Goal: Task Accomplishment & Management: Manage account settings

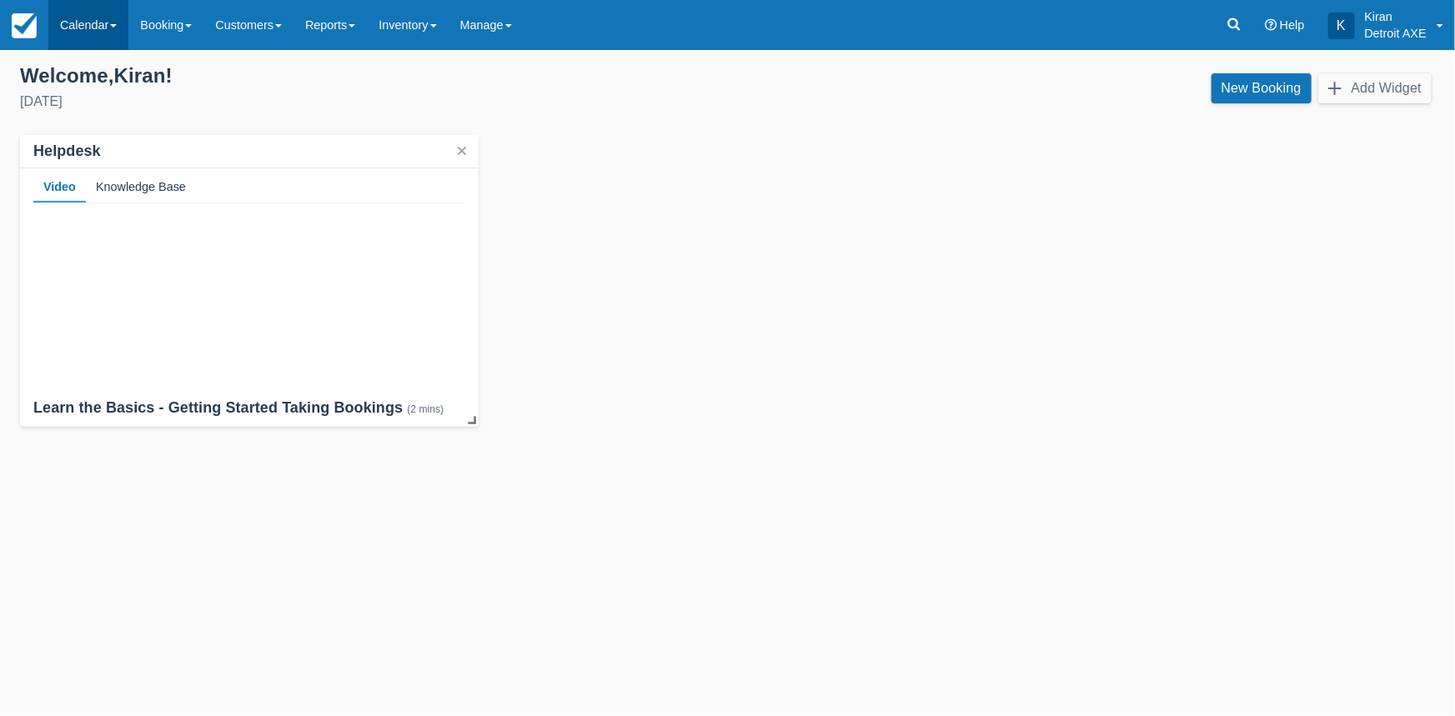
click at [111, 15] on link "Calendar" at bounding box center [88, 25] width 80 height 50
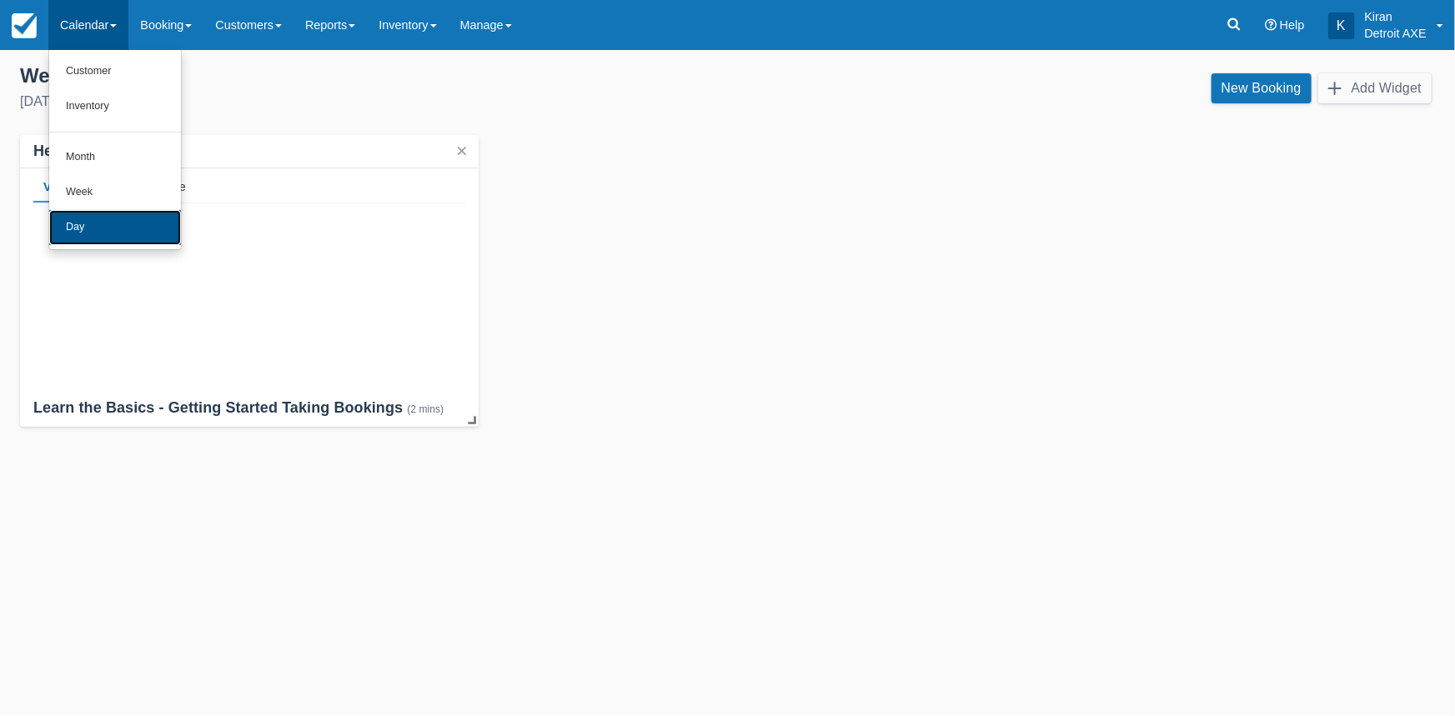
click at [100, 219] on link "Day" at bounding box center [115, 227] width 132 height 35
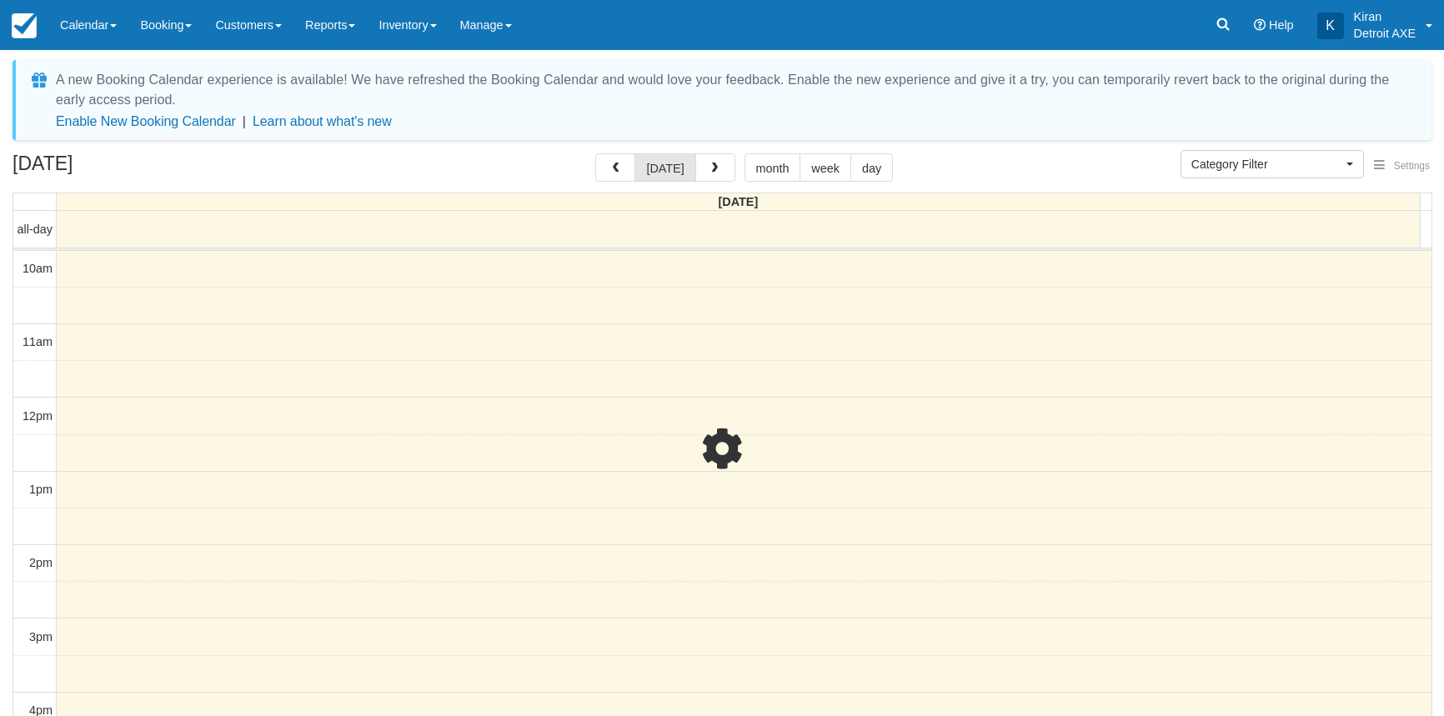
select select
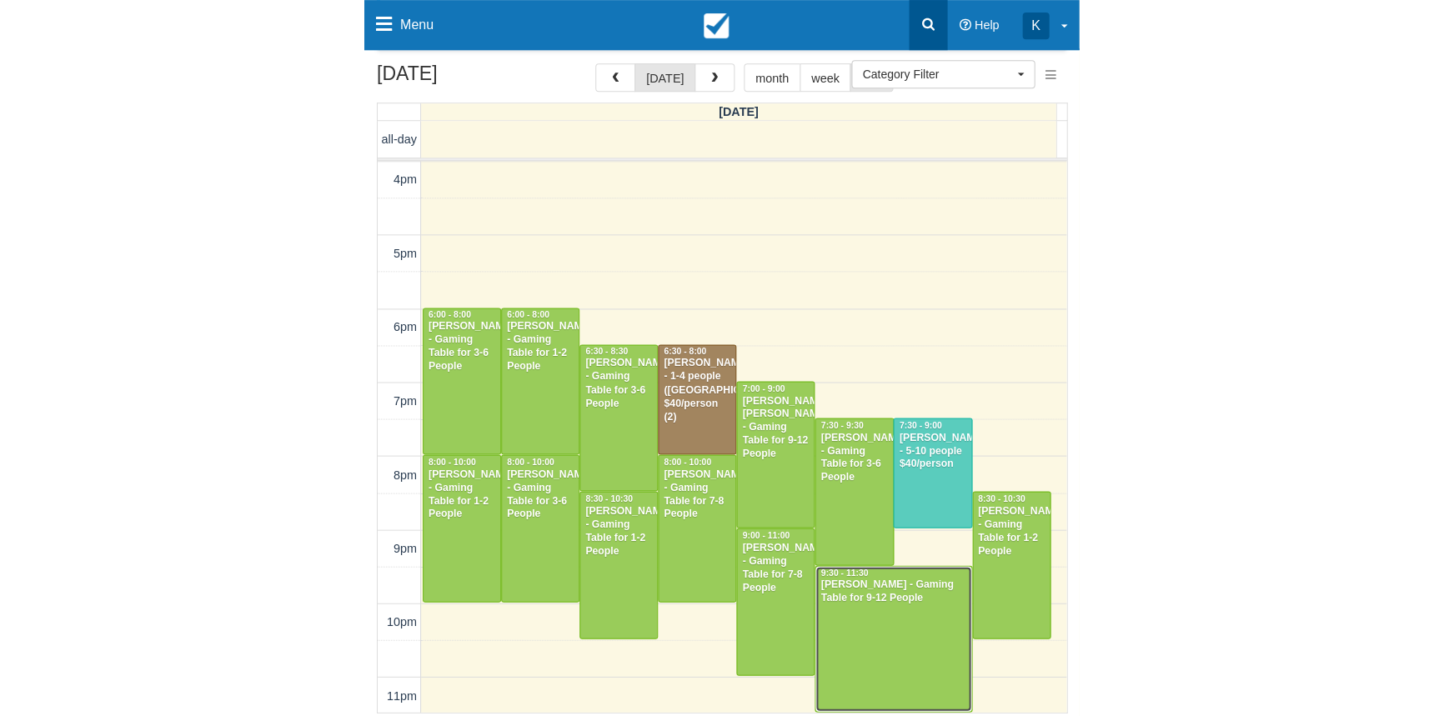
scroll to position [90, 0]
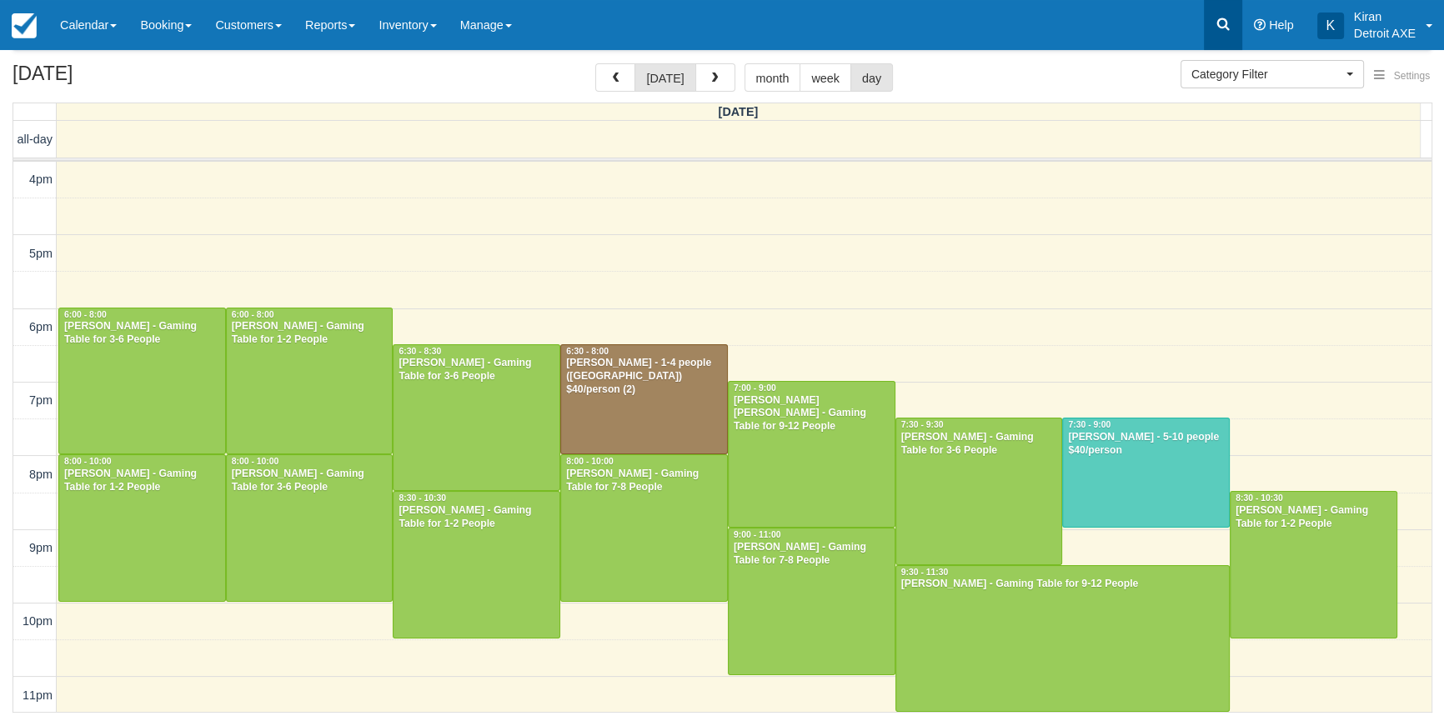
click at [1216, 24] on icon at bounding box center [1223, 24] width 17 height 17
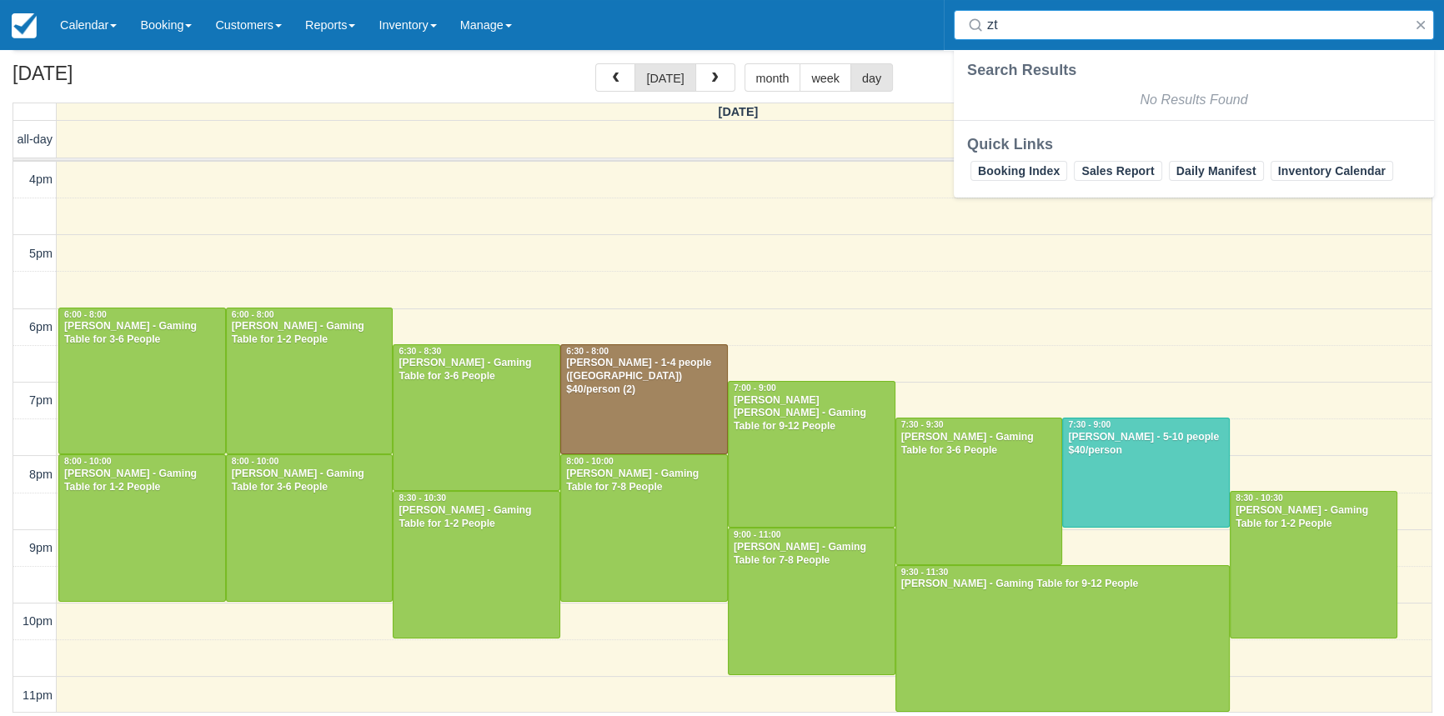
type input "z"
type input "v"
type input "btng0809"
drag, startPoint x: 1109, startPoint y: 26, endPoint x: 920, endPoint y: 20, distance: 188.5
click at [920, 20] on div "Menu Calendar Customer Inventory Month Week Day Booking Daily Manifest Daily Li…" at bounding box center [722, 25] width 1444 height 50
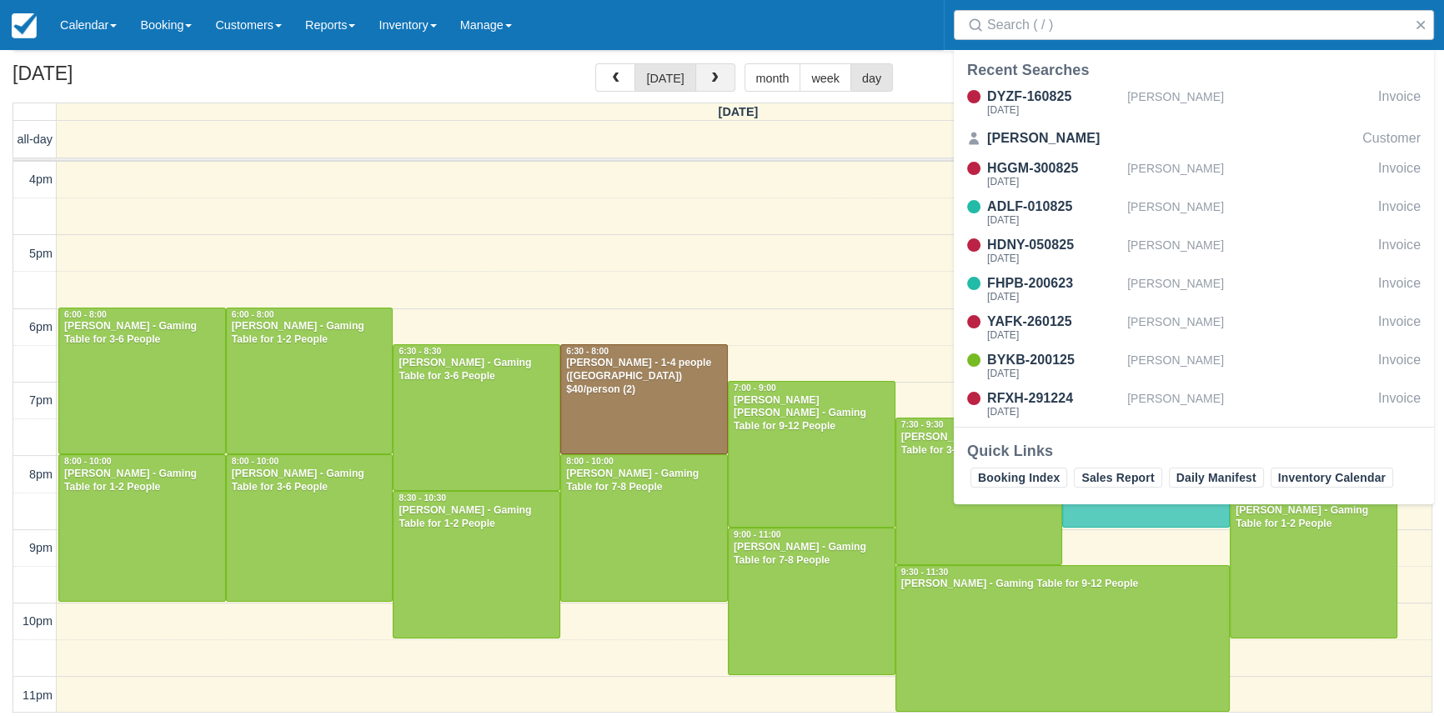
click at [714, 79] on span "button" at bounding box center [715, 79] width 12 height 12
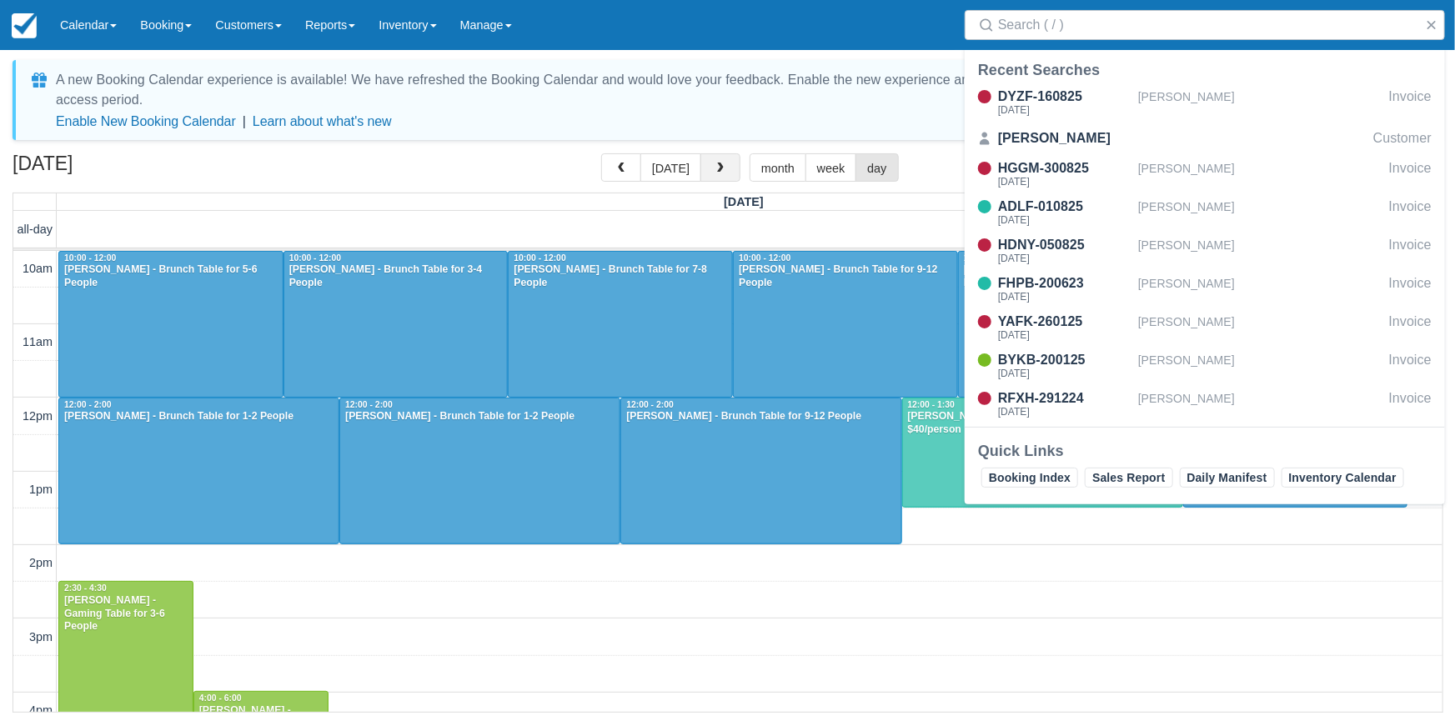
scroll to position [368, 0]
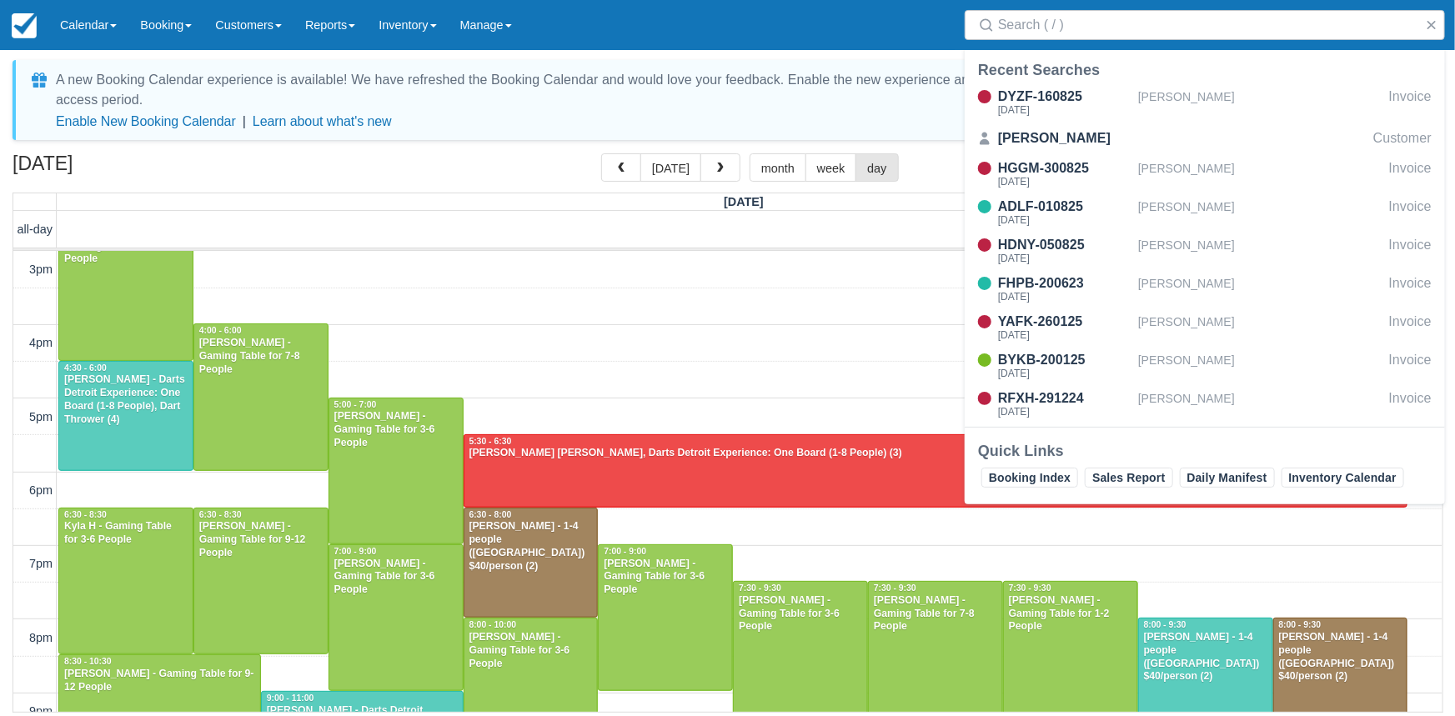
click at [910, 104] on div "A new Booking Calendar experience is available! We have refreshed the Booking C…" at bounding box center [739, 90] width 1367 height 40
click at [1433, 25] on button "button" at bounding box center [1432, 25] width 20 height 20
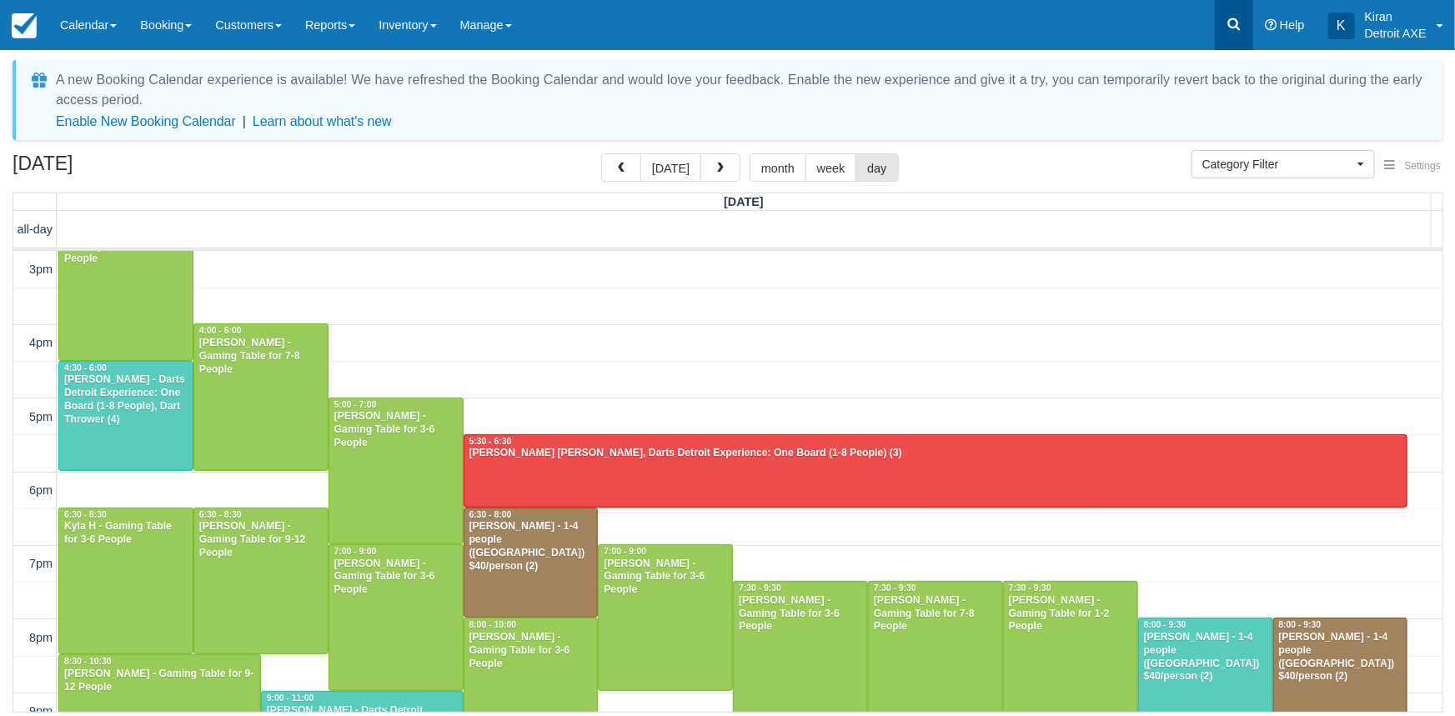
click at [1230, 18] on icon at bounding box center [1234, 24] width 17 height 17
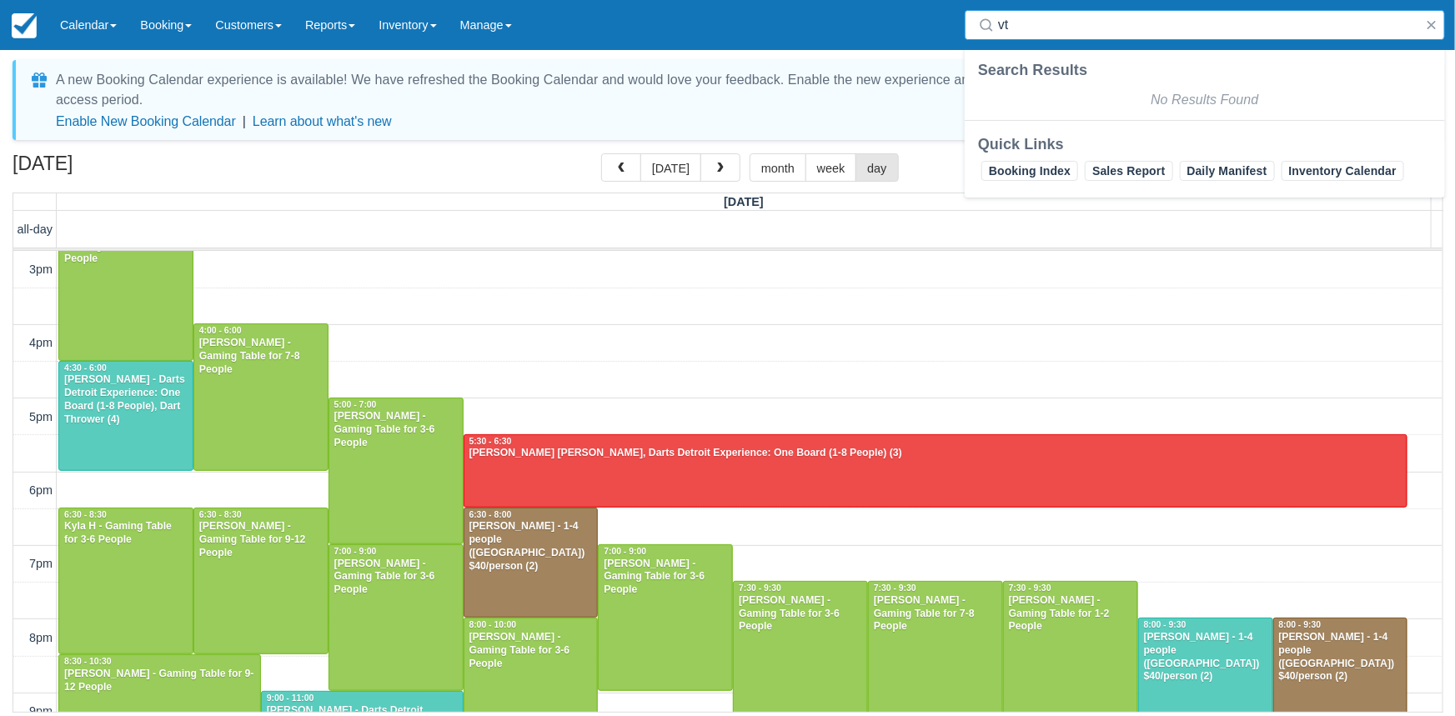
type input "v"
type input "b"
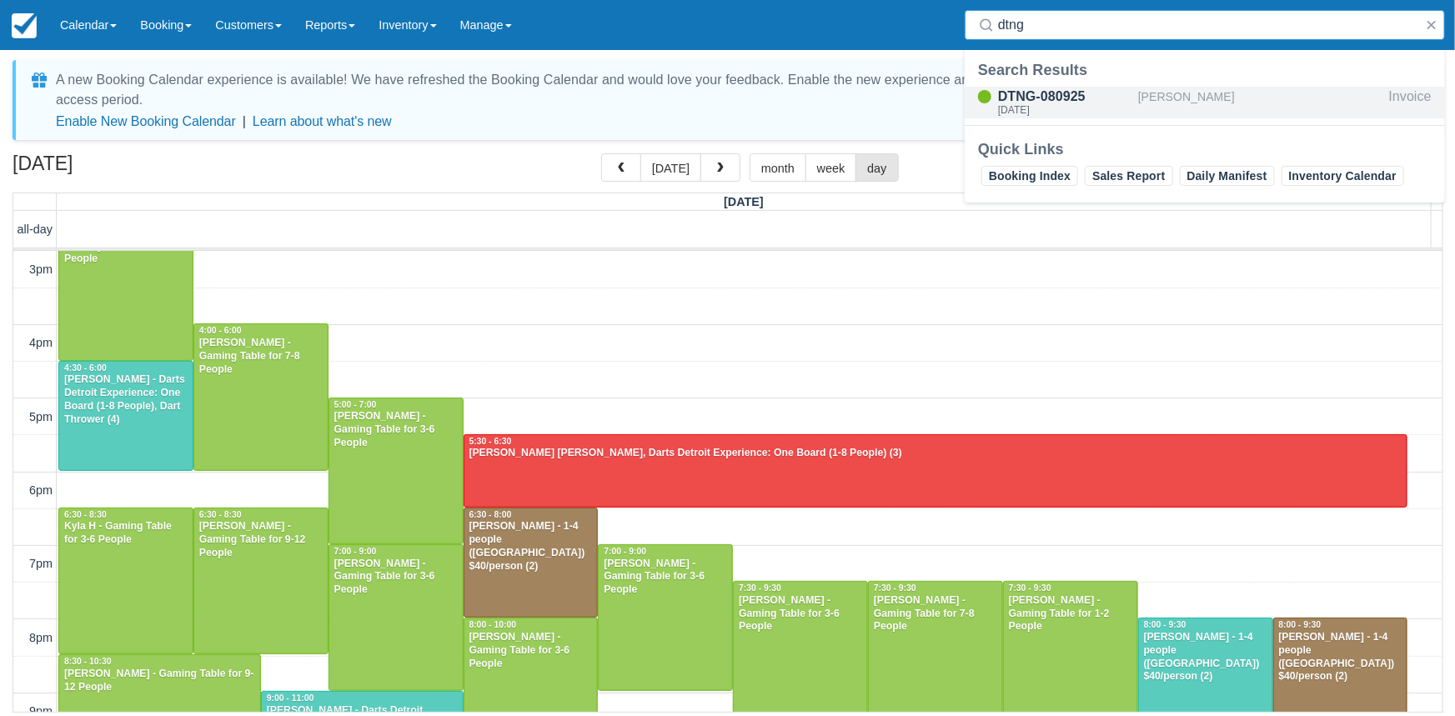
type input "dtng"
click at [1190, 100] on div "Alexander Pietroski" at bounding box center [1260, 103] width 244 height 32
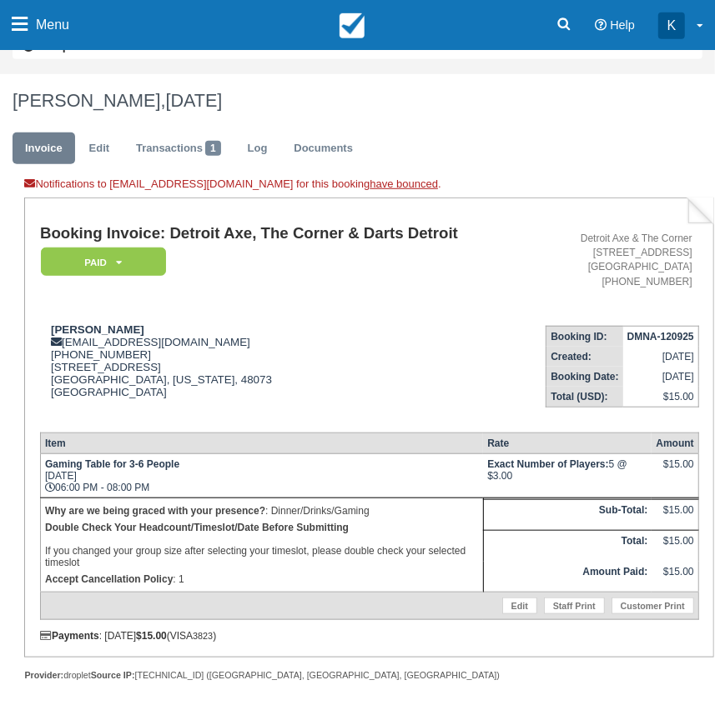
scroll to position [416, 0]
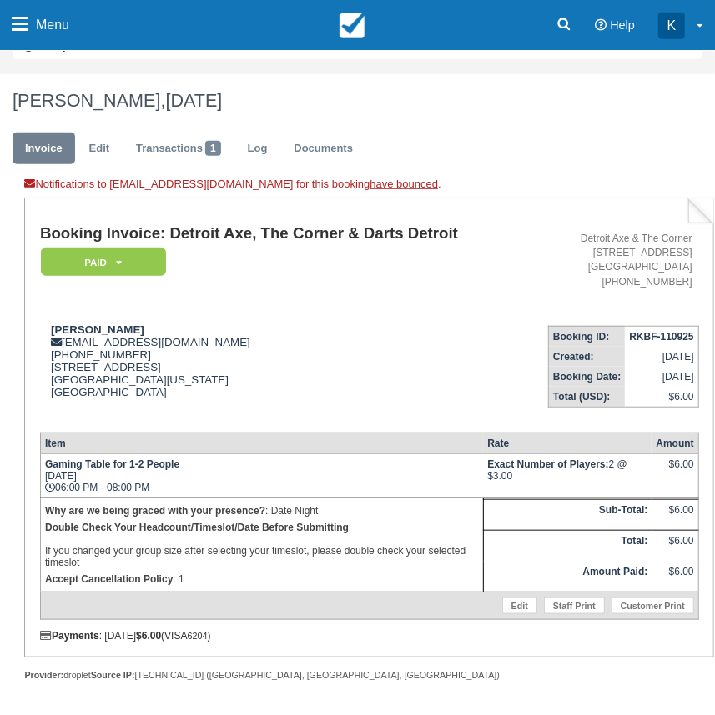
scroll to position [379, 0]
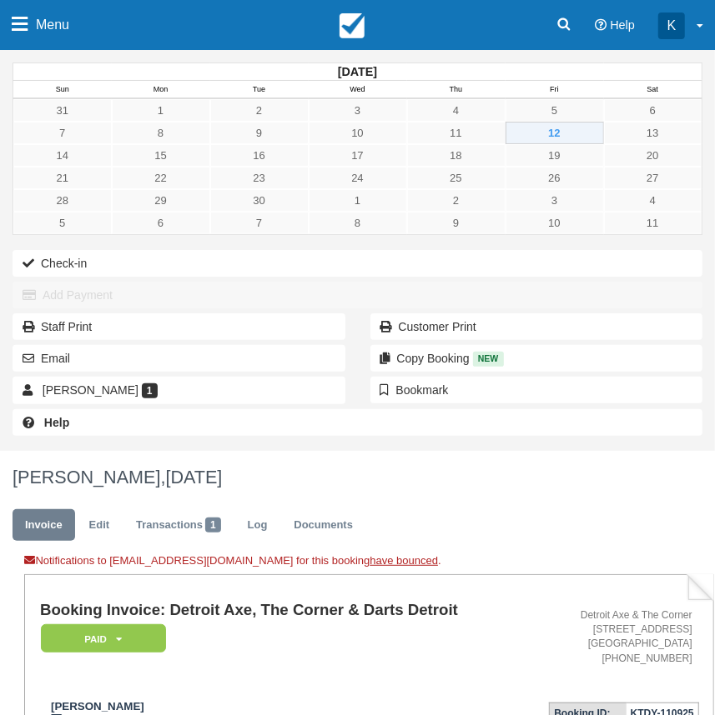
scroll to position [379, 0]
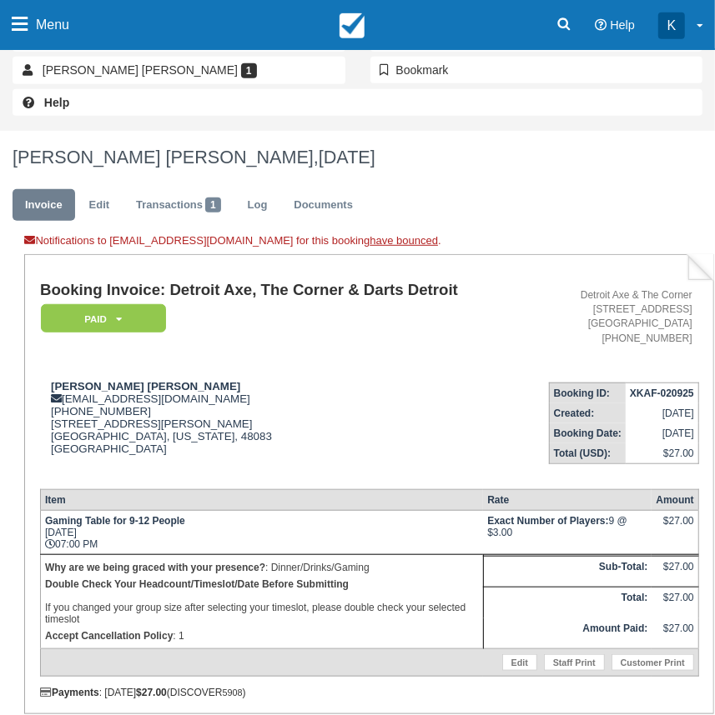
scroll to position [416, 0]
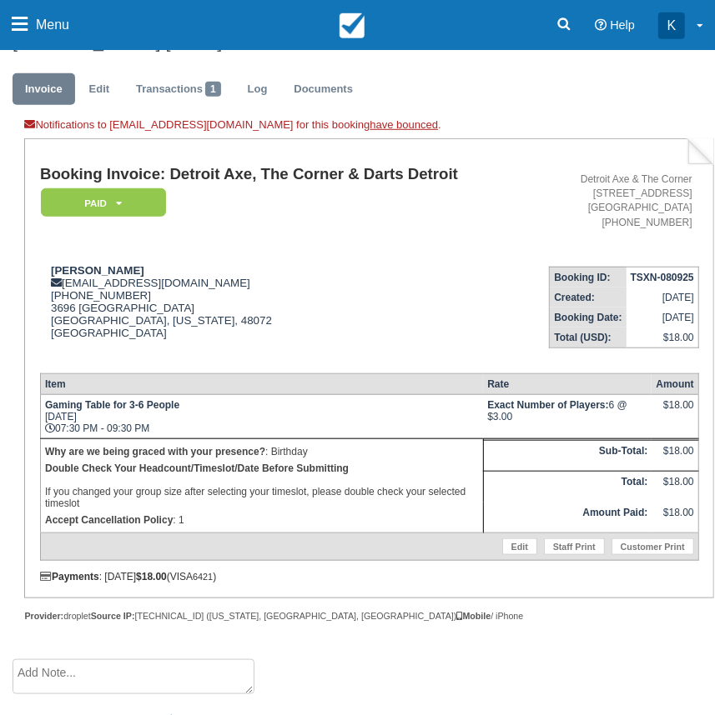
scroll to position [454, 0]
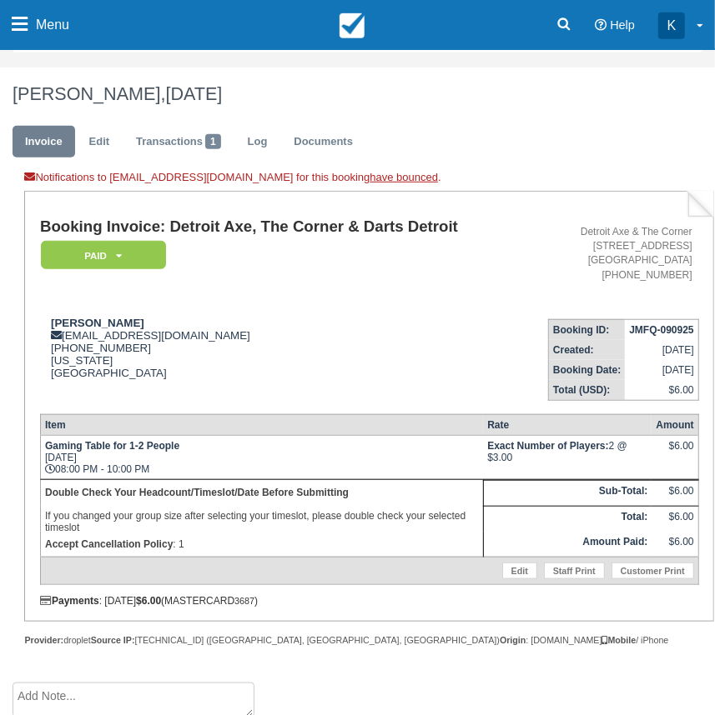
scroll to position [389, 0]
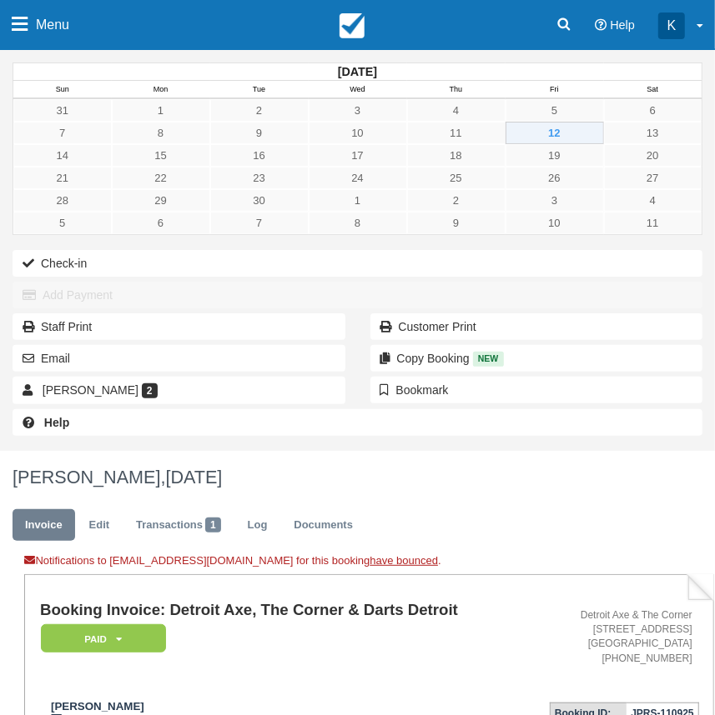
scroll to position [379, 0]
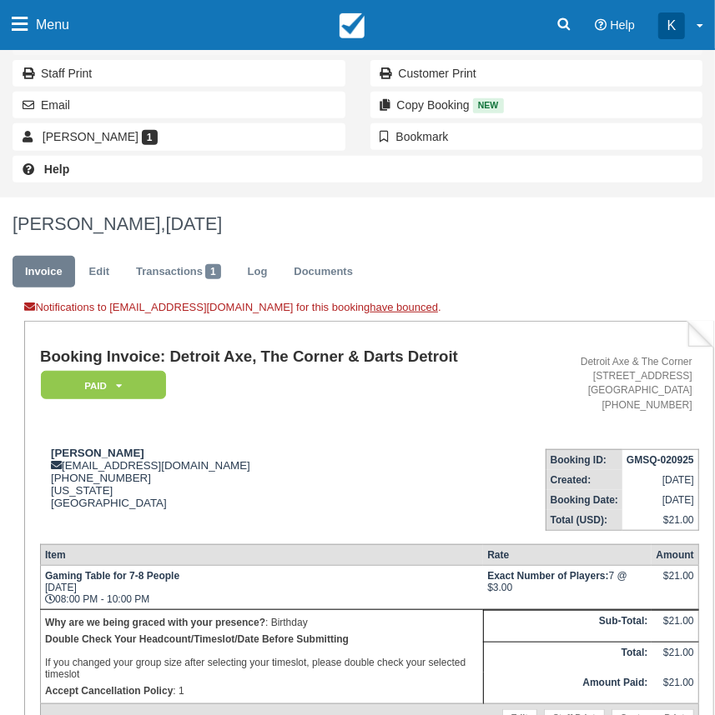
scroll to position [405, 0]
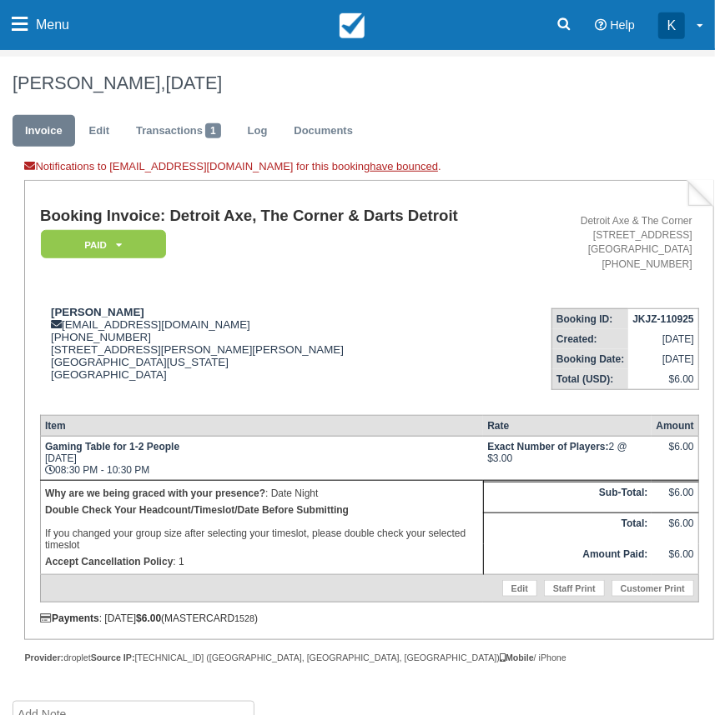
scroll to position [416, 0]
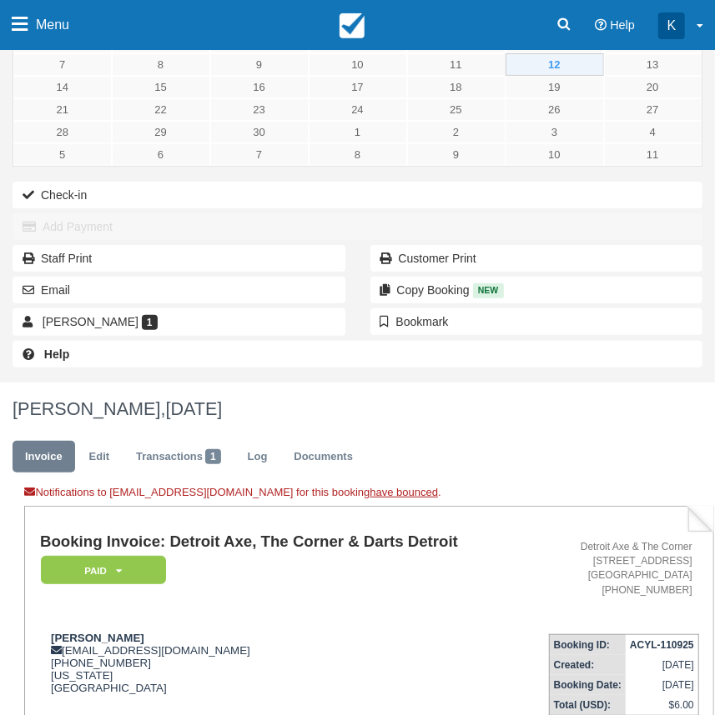
scroll to position [379, 0]
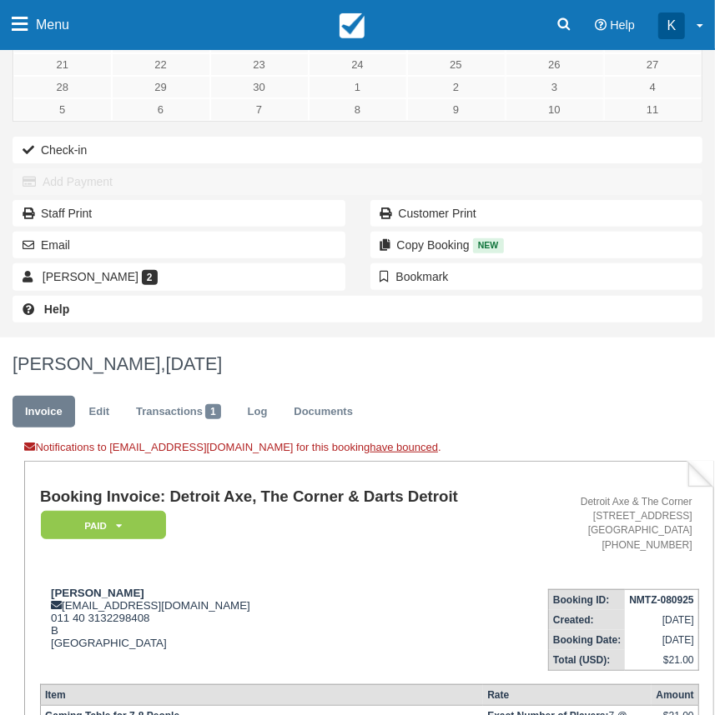
scroll to position [405, 0]
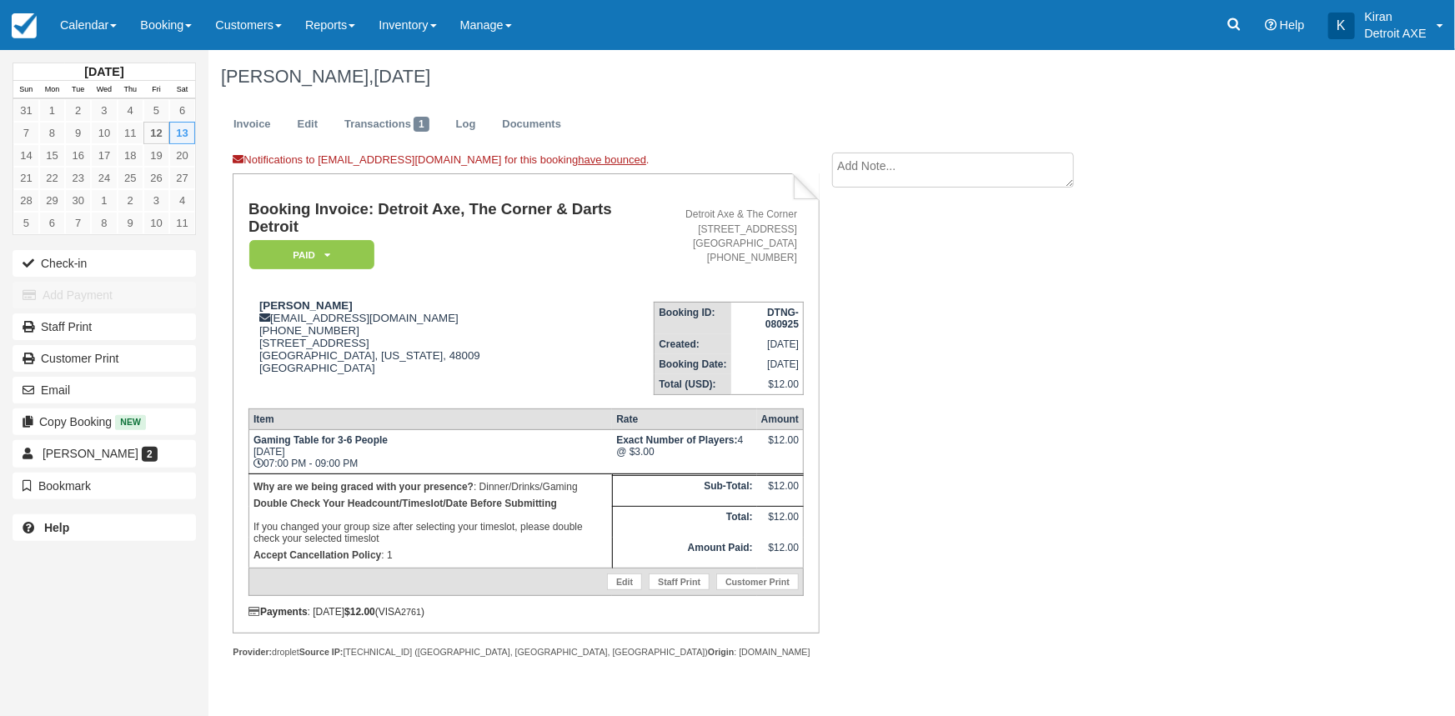
click at [935, 552] on div "Notifications to [EMAIL_ADDRESS][DOMAIN_NAME] for this booking have bounced . B…" at bounding box center [666, 424] width 917 height 542
click at [127, 21] on link "Calendar" at bounding box center [88, 25] width 80 height 50
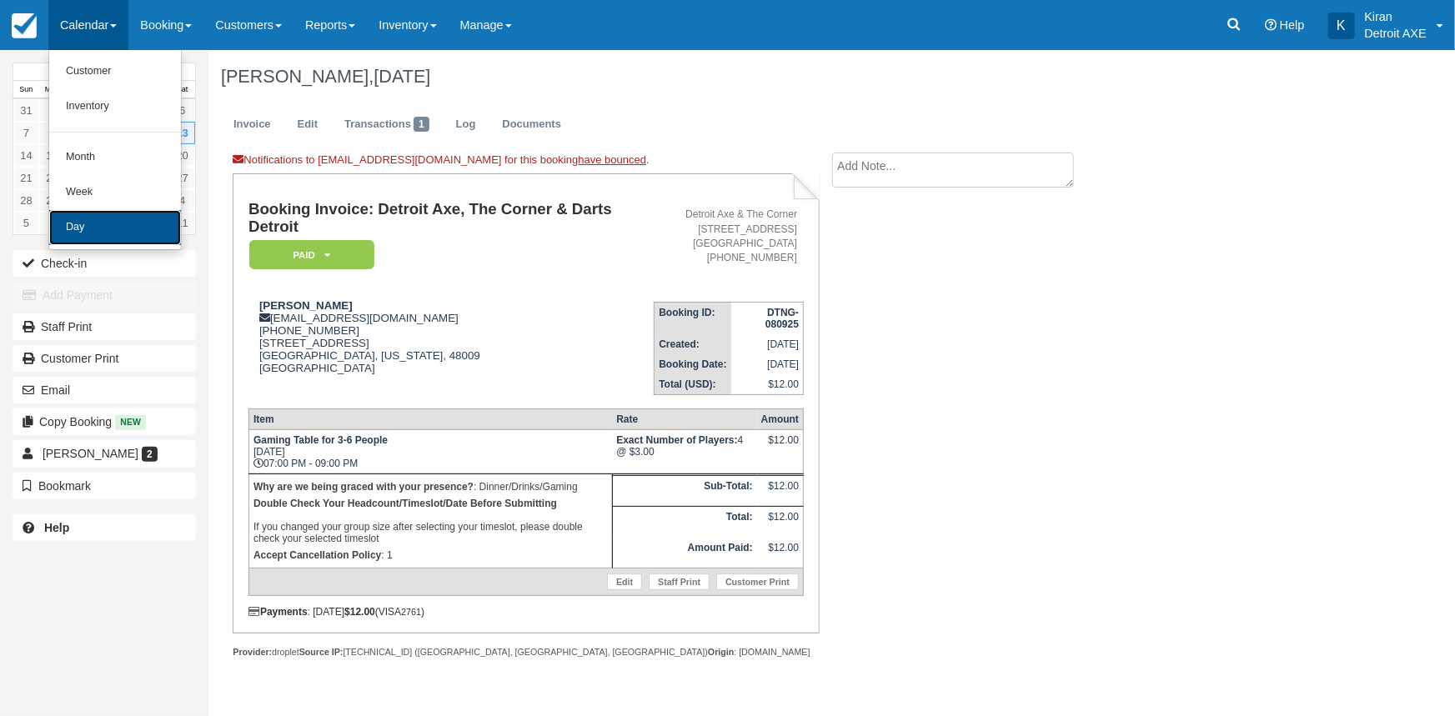
click at [95, 223] on link "Day" at bounding box center [115, 227] width 132 height 35
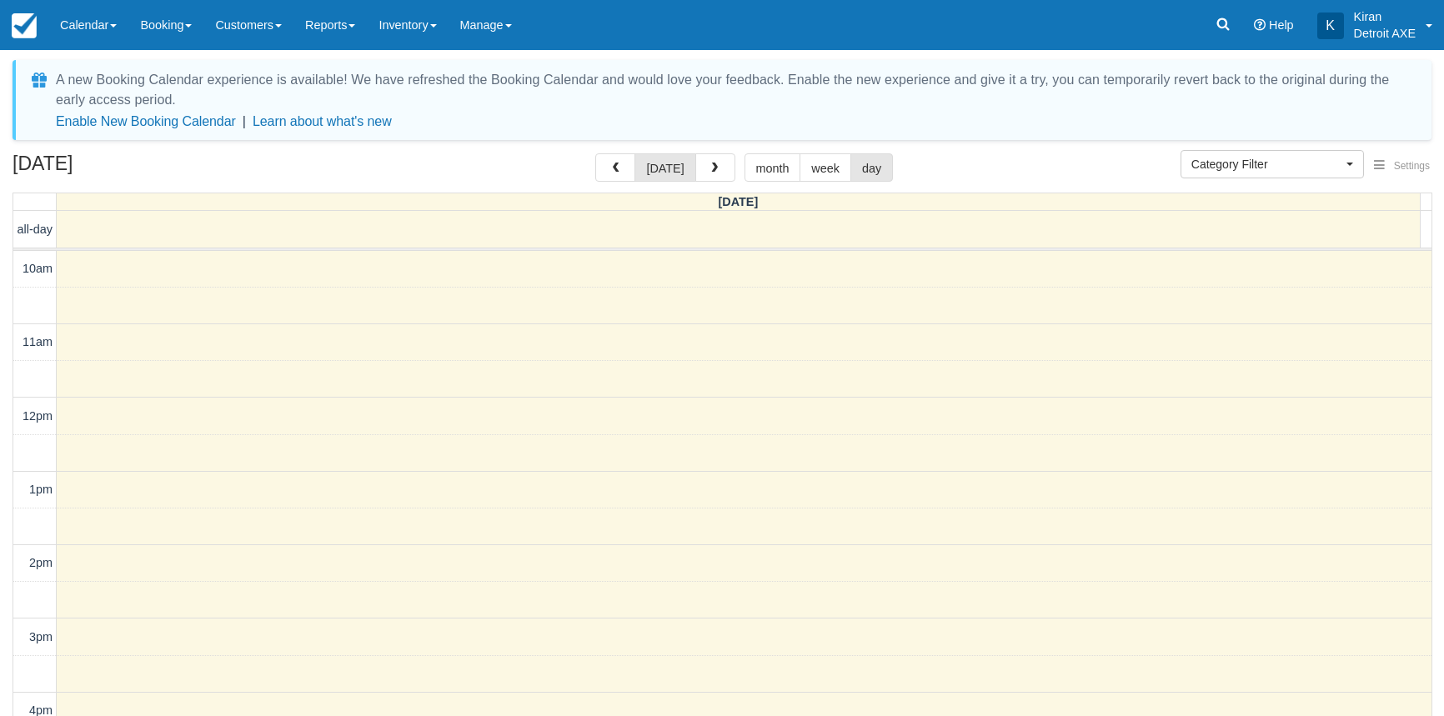
select select
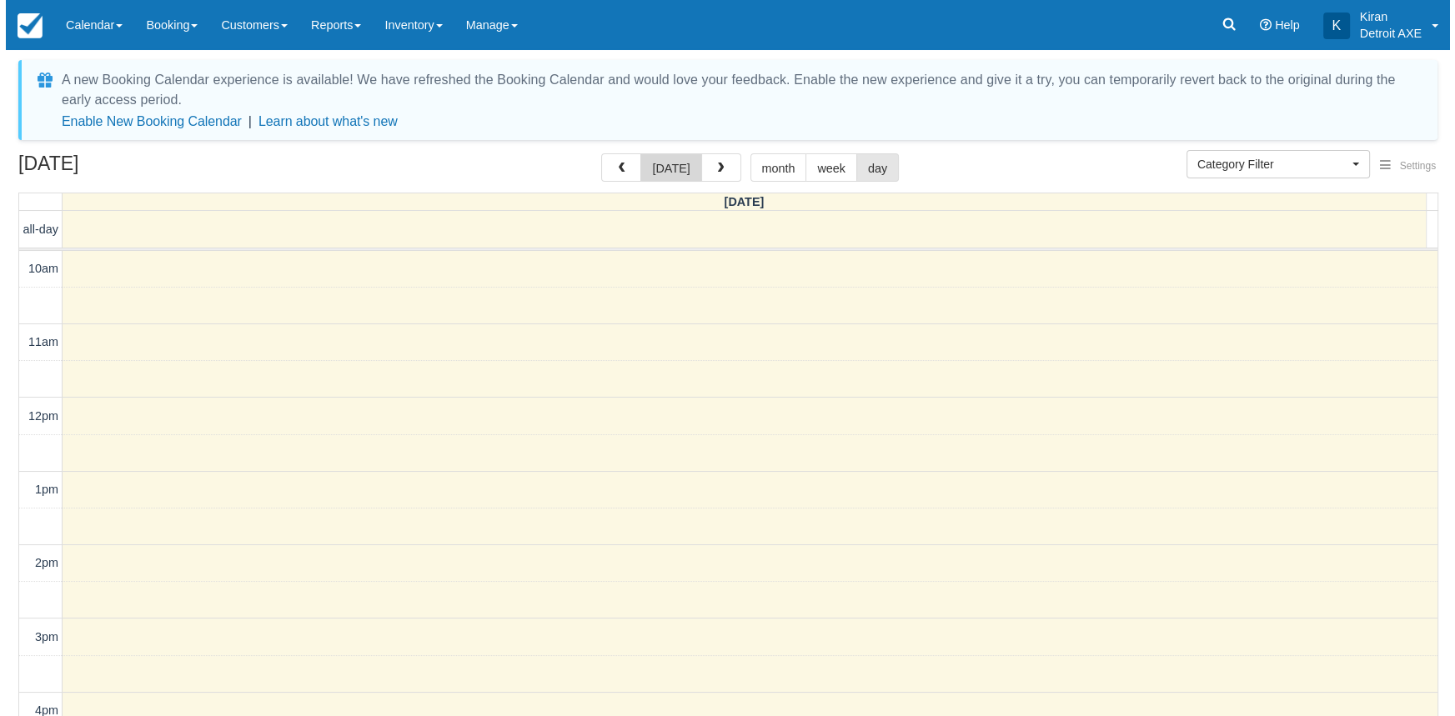
scroll to position [441, 0]
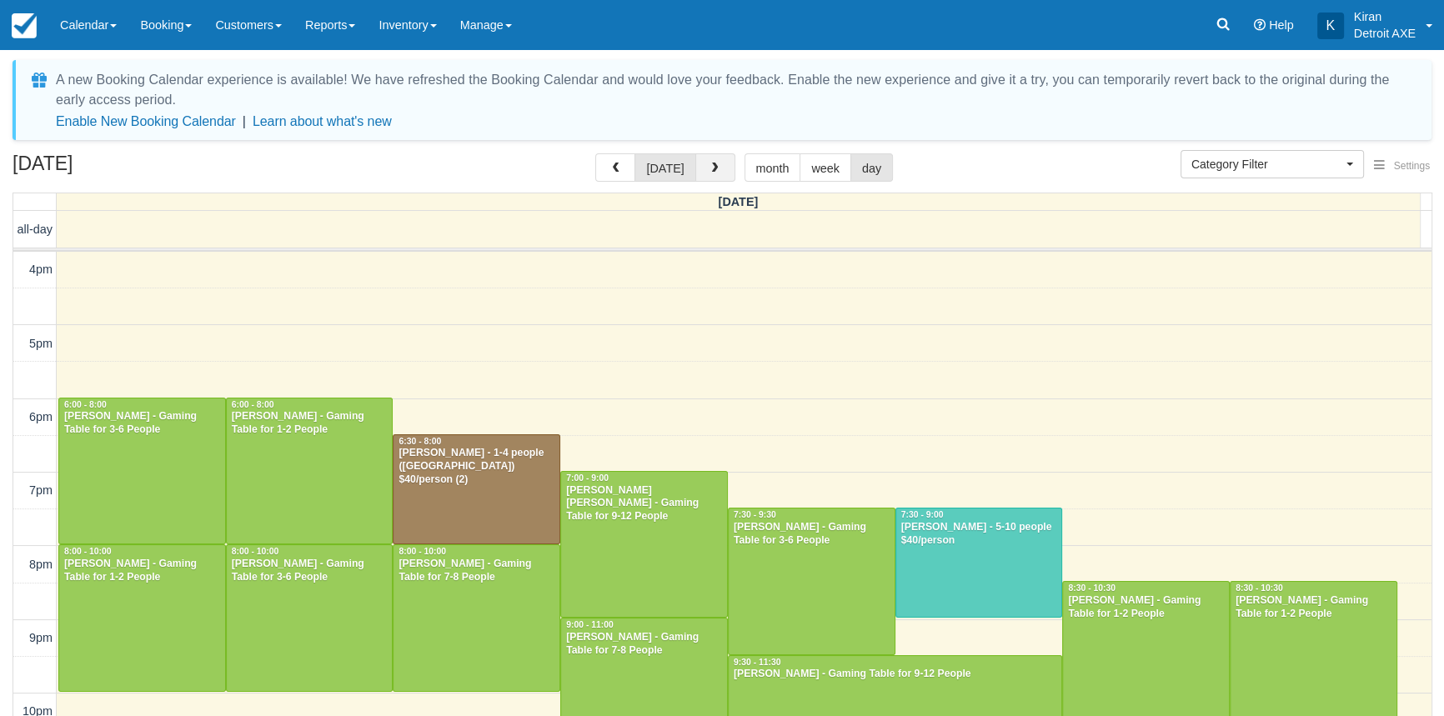
click at [701, 169] on button "button" at bounding box center [715, 167] width 40 height 28
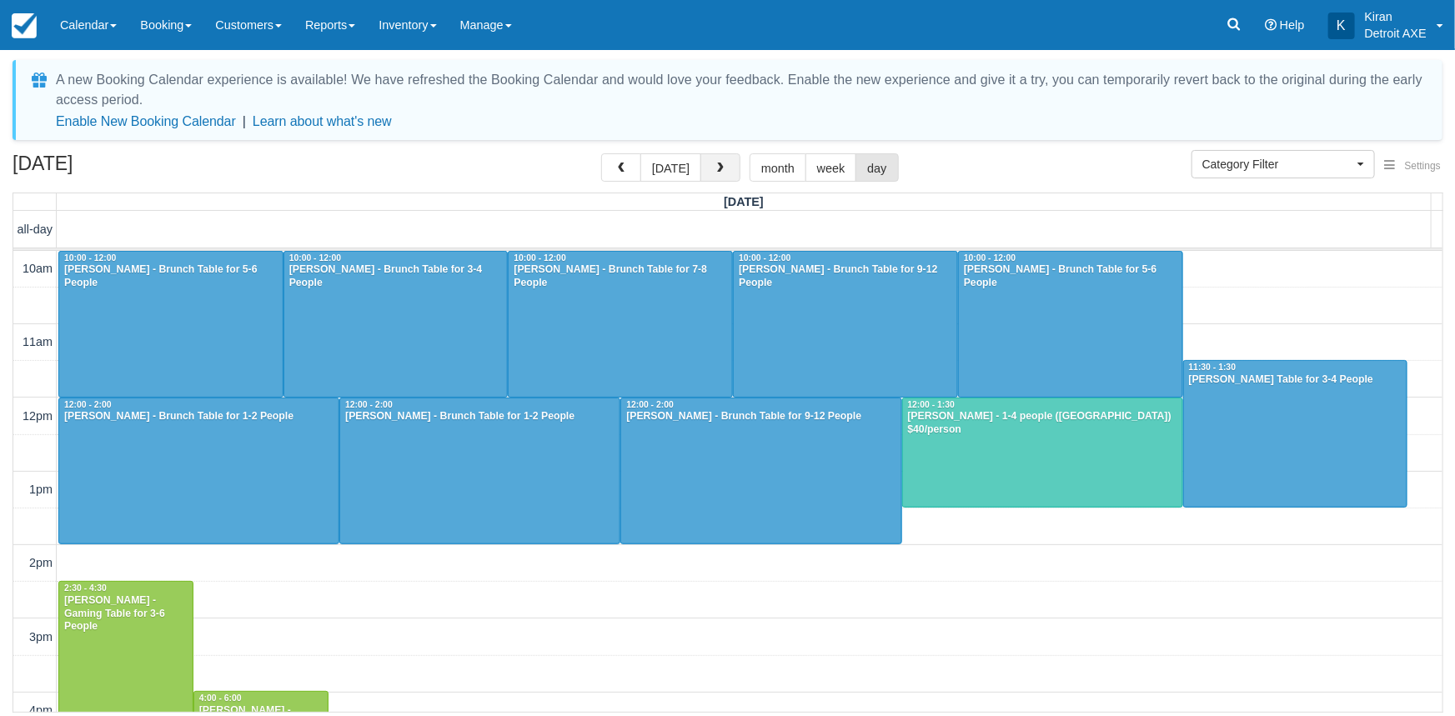
click at [710, 161] on button "button" at bounding box center [720, 167] width 40 height 28
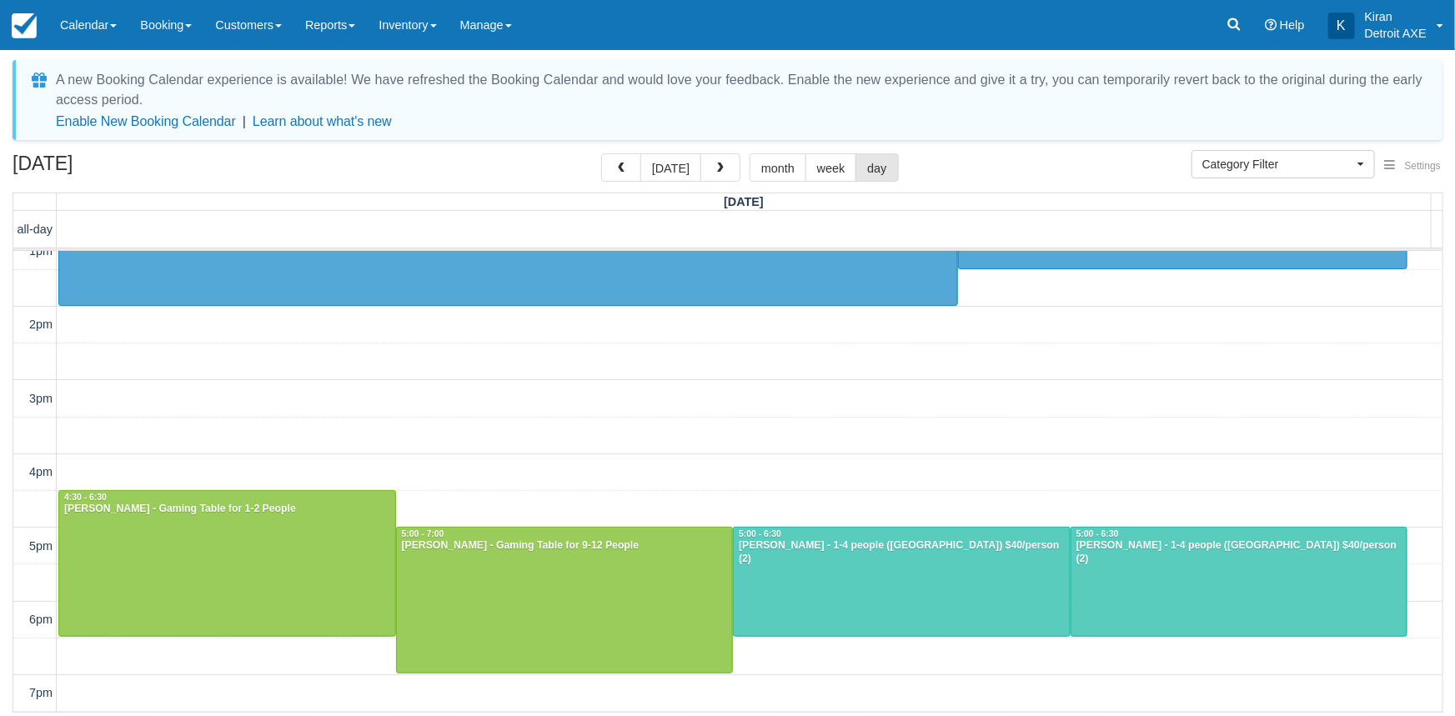
scroll to position [227, 0]
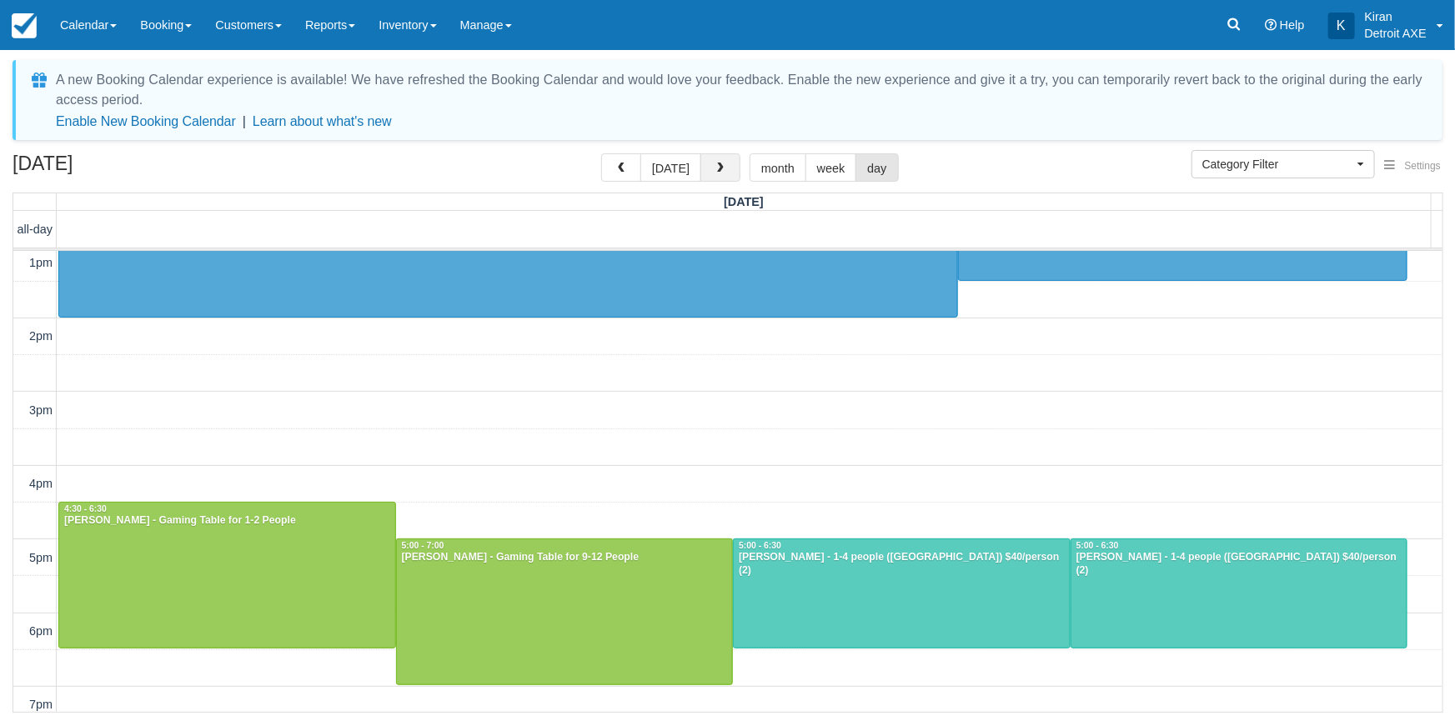
click at [725, 173] on button "button" at bounding box center [720, 167] width 40 height 28
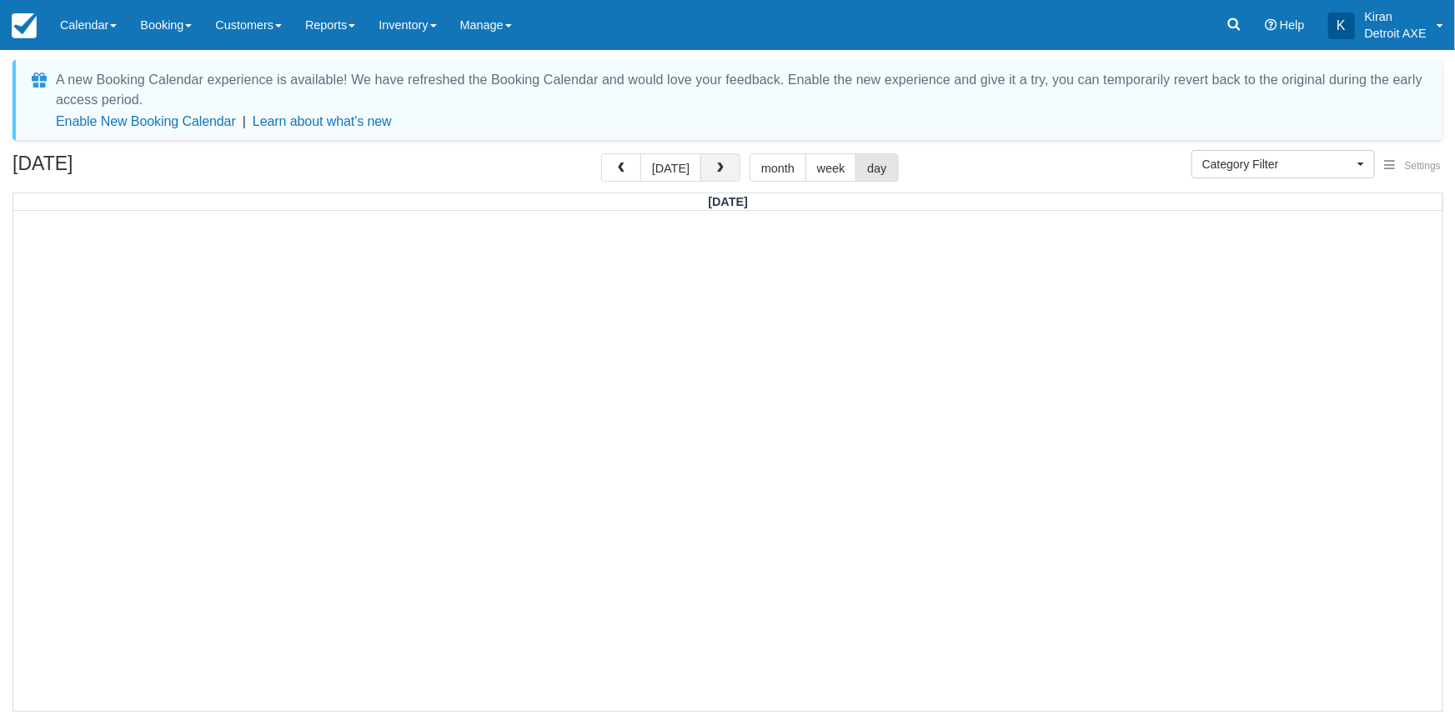
click at [725, 173] on button "button" at bounding box center [720, 167] width 40 height 28
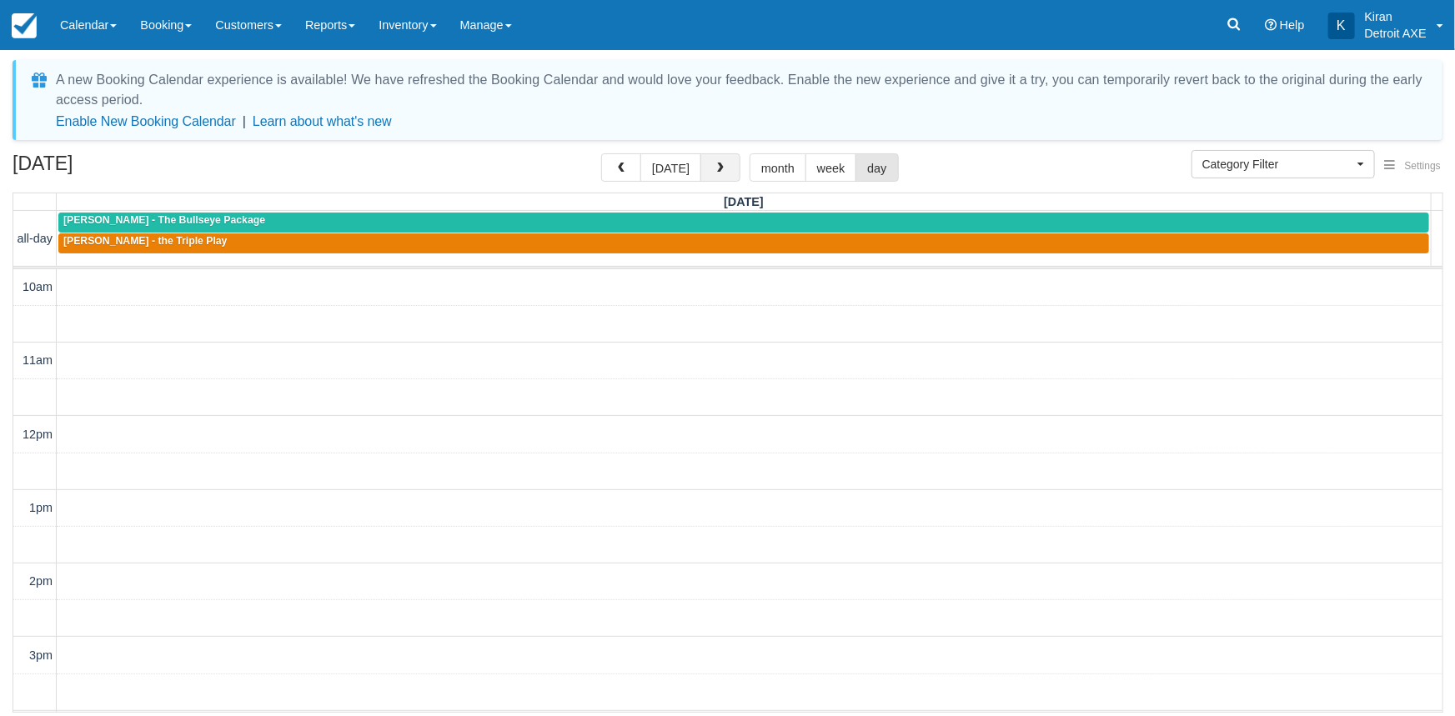
scroll to position [442, 0]
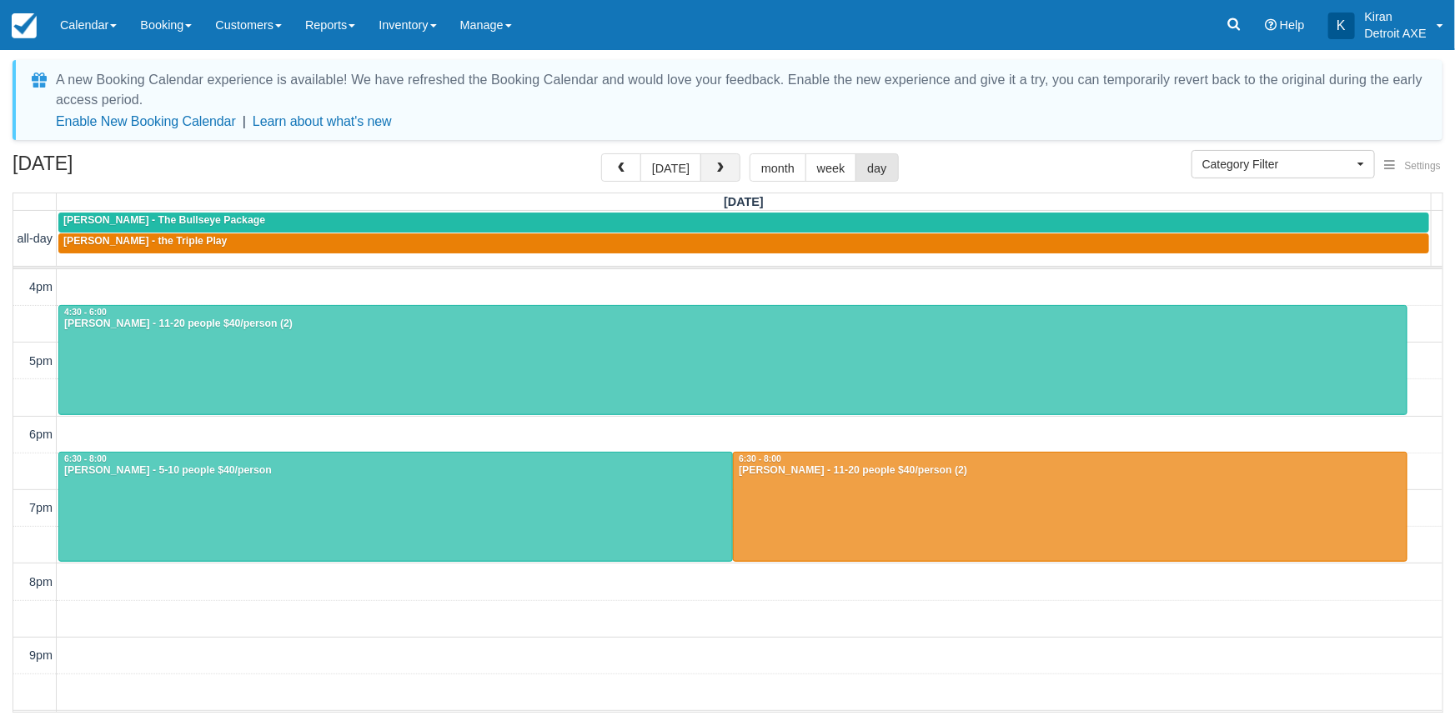
click at [725, 173] on button "button" at bounding box center [720, 167] width 40 height 28
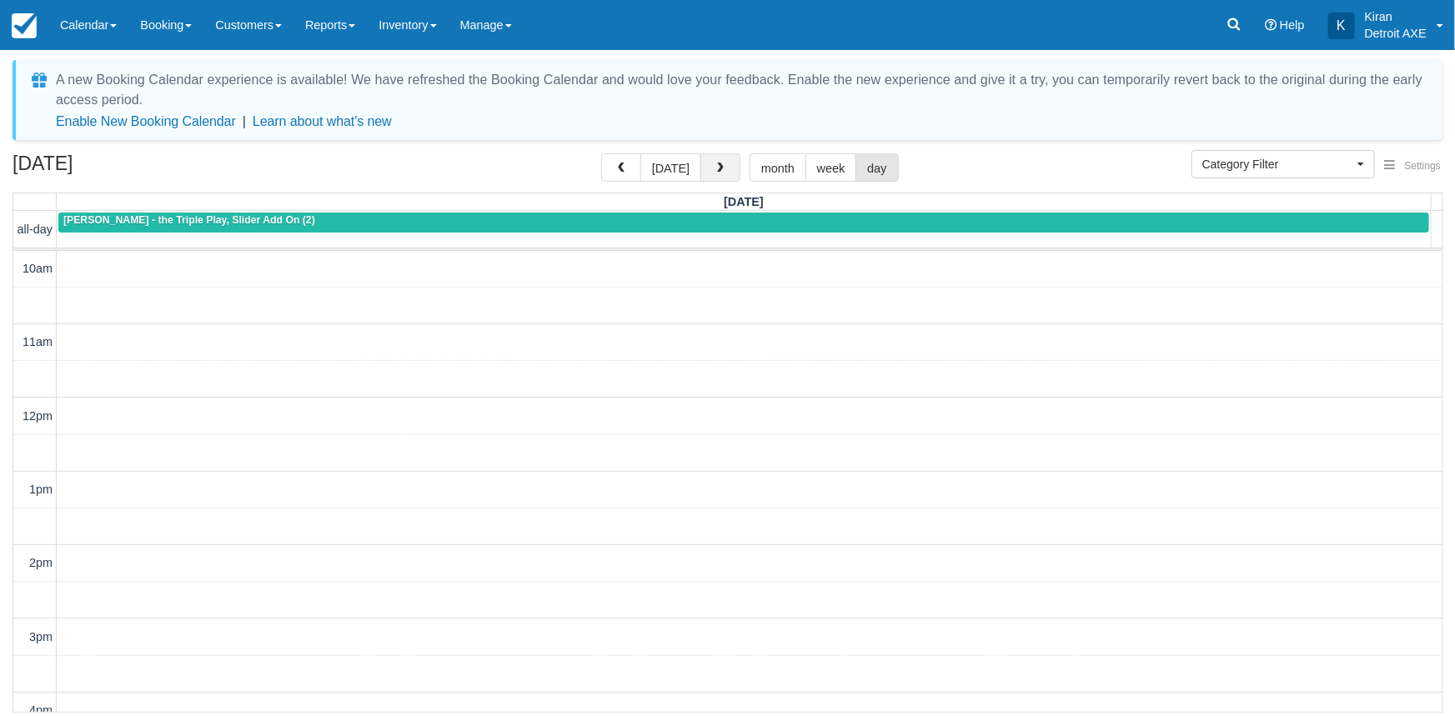
scroll to position [442, 0]
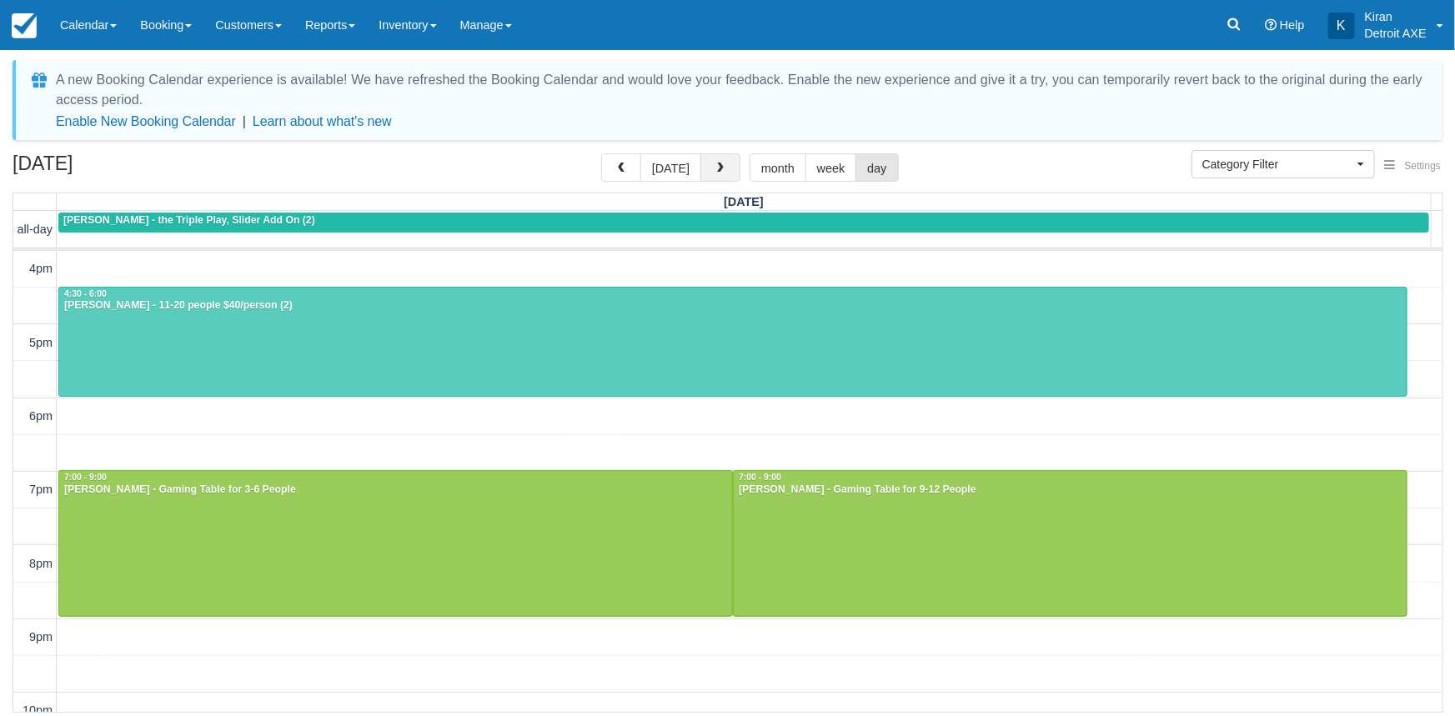
click at [725, 173] on button "button" at bounding box center [720, 167] width 40 height 28
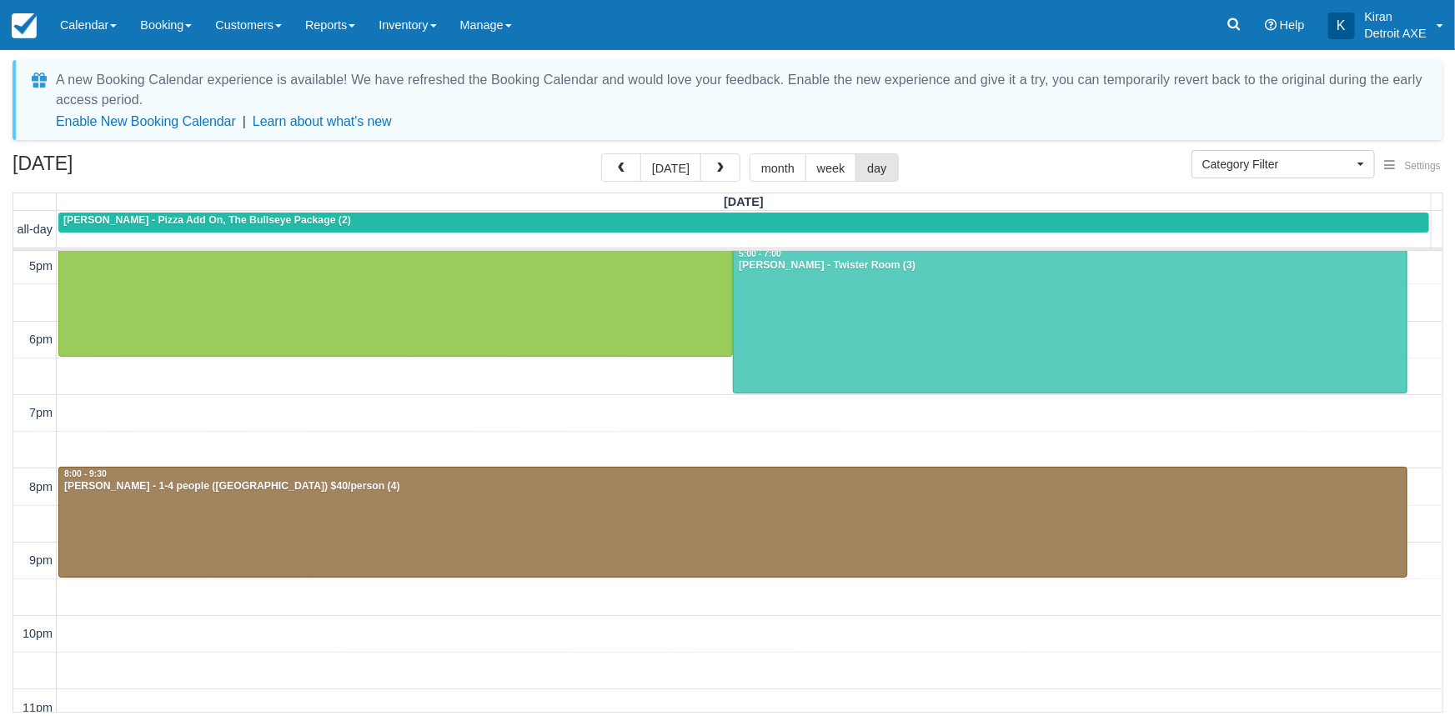
scroll to position [530, 0]
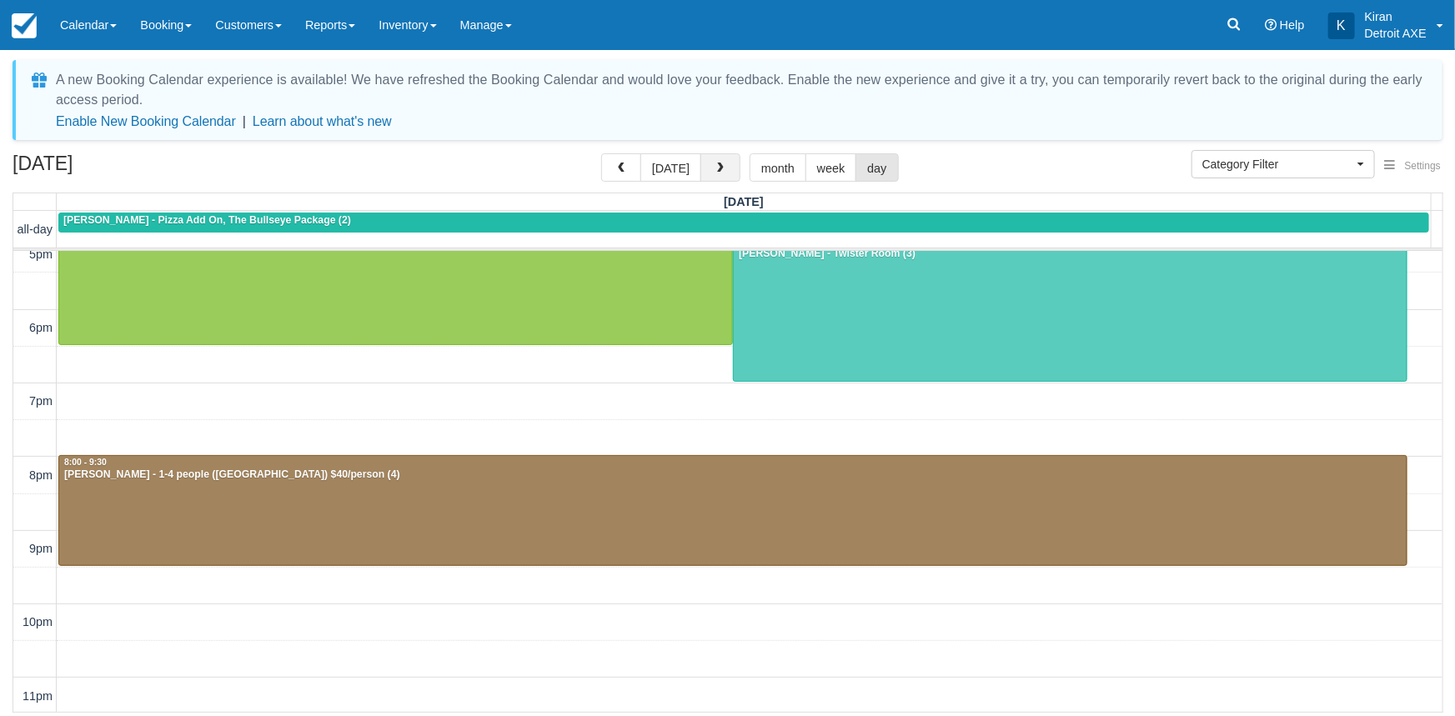
click at [722, 168] on span "button" at bounding box center [721, 169] width 12 height 12
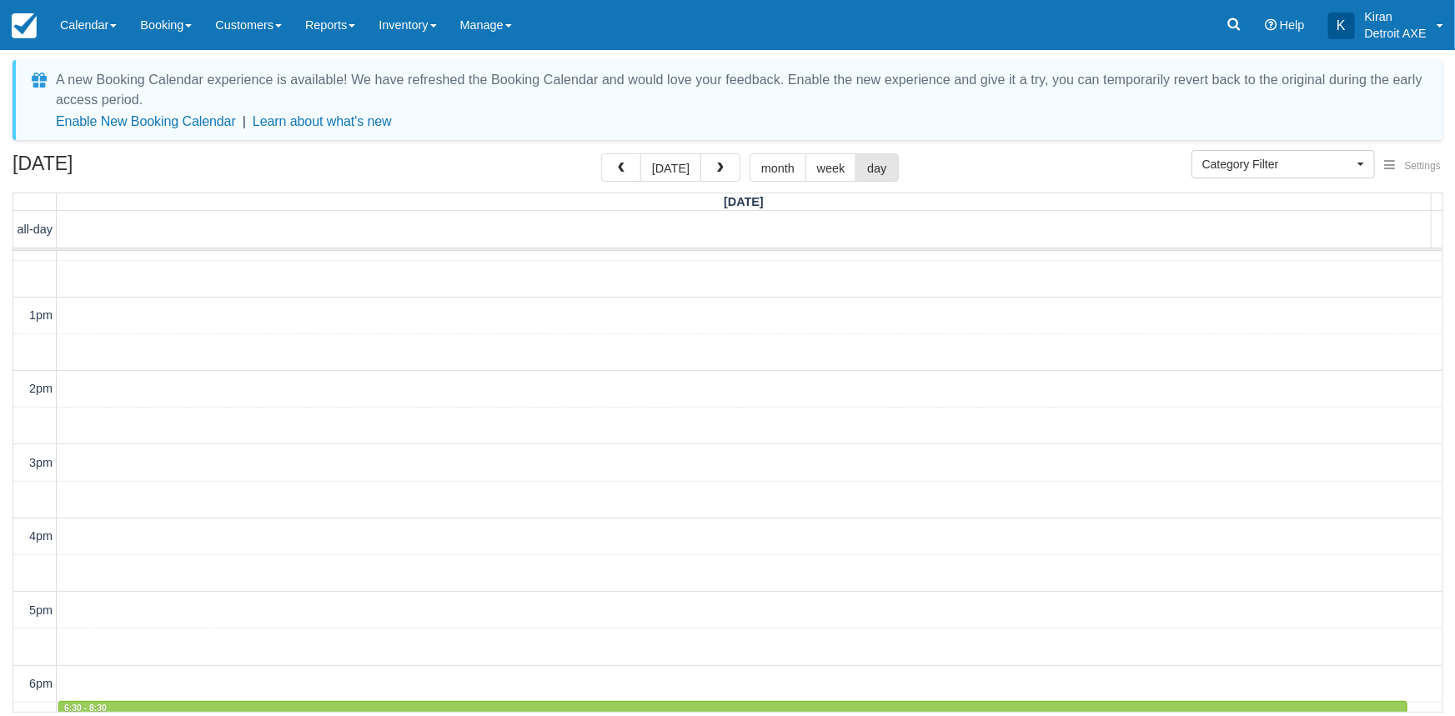
scroll to position [379, 0]
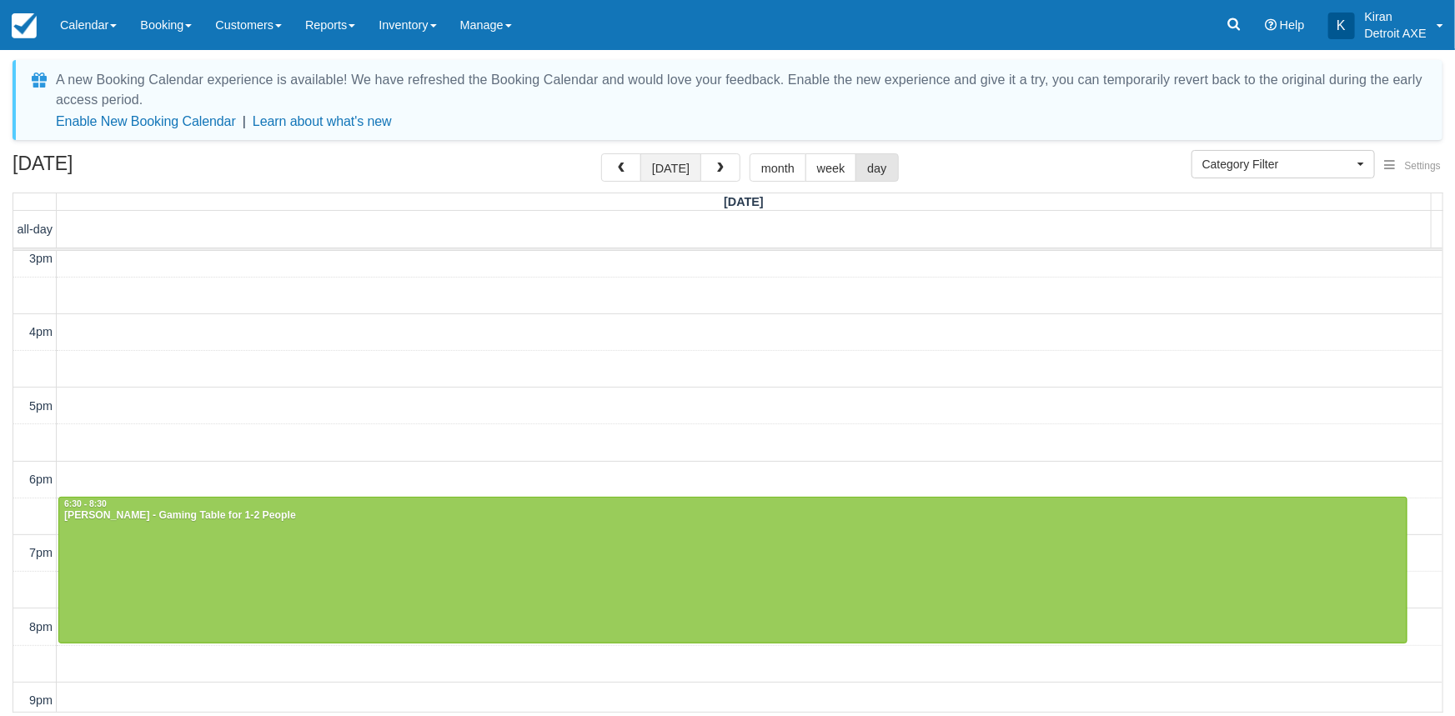
click at [667, 167] on button "today" at bounding box center [670, 167] width 61 height 28
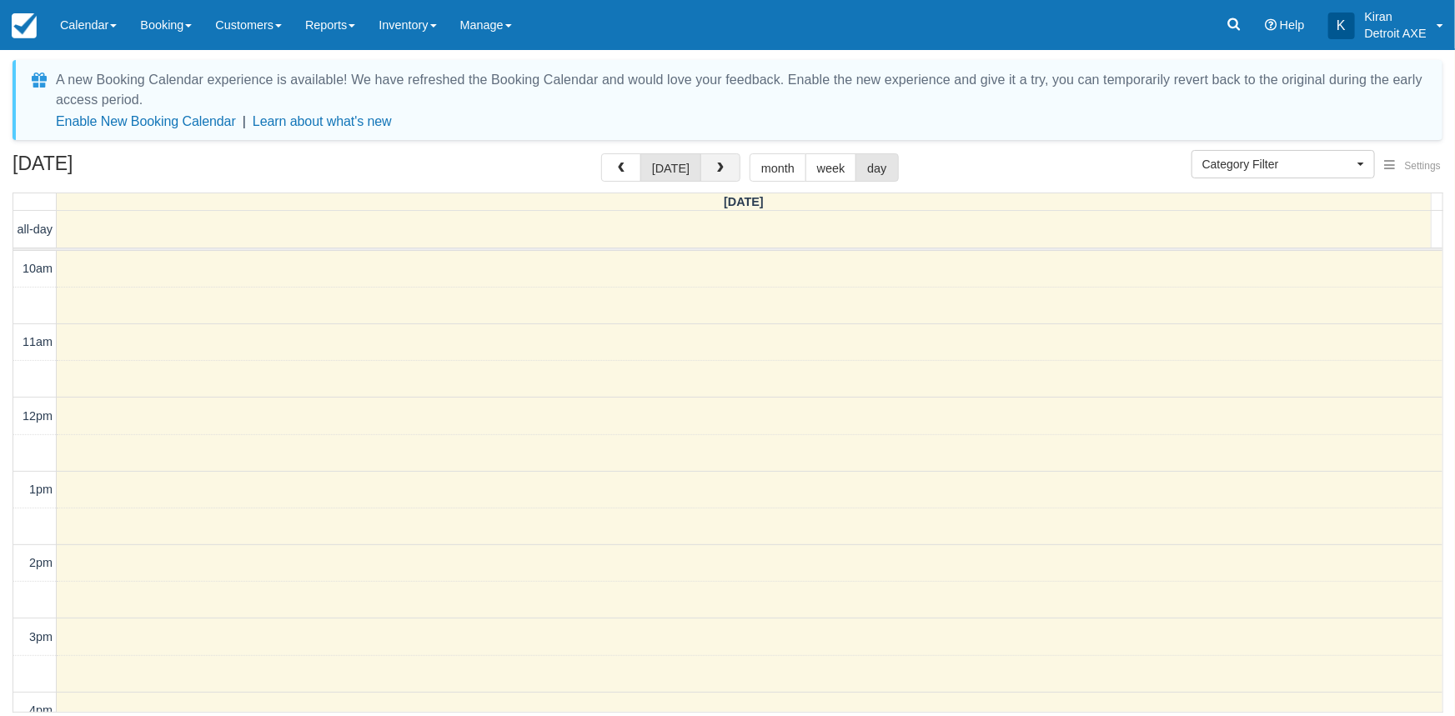
click at [719, 170] on span "button" at bounding box center [721, 169] width 12 height 12
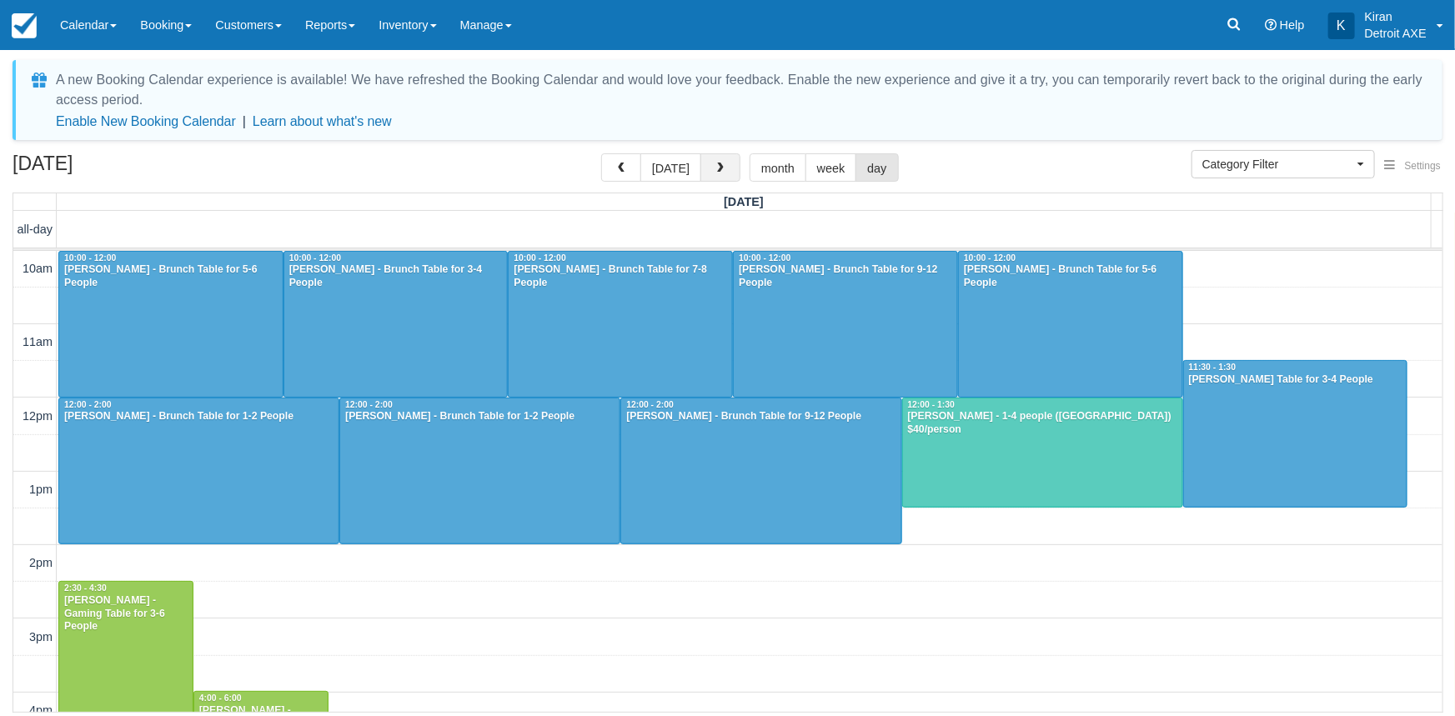
scroll to position [442, 0]
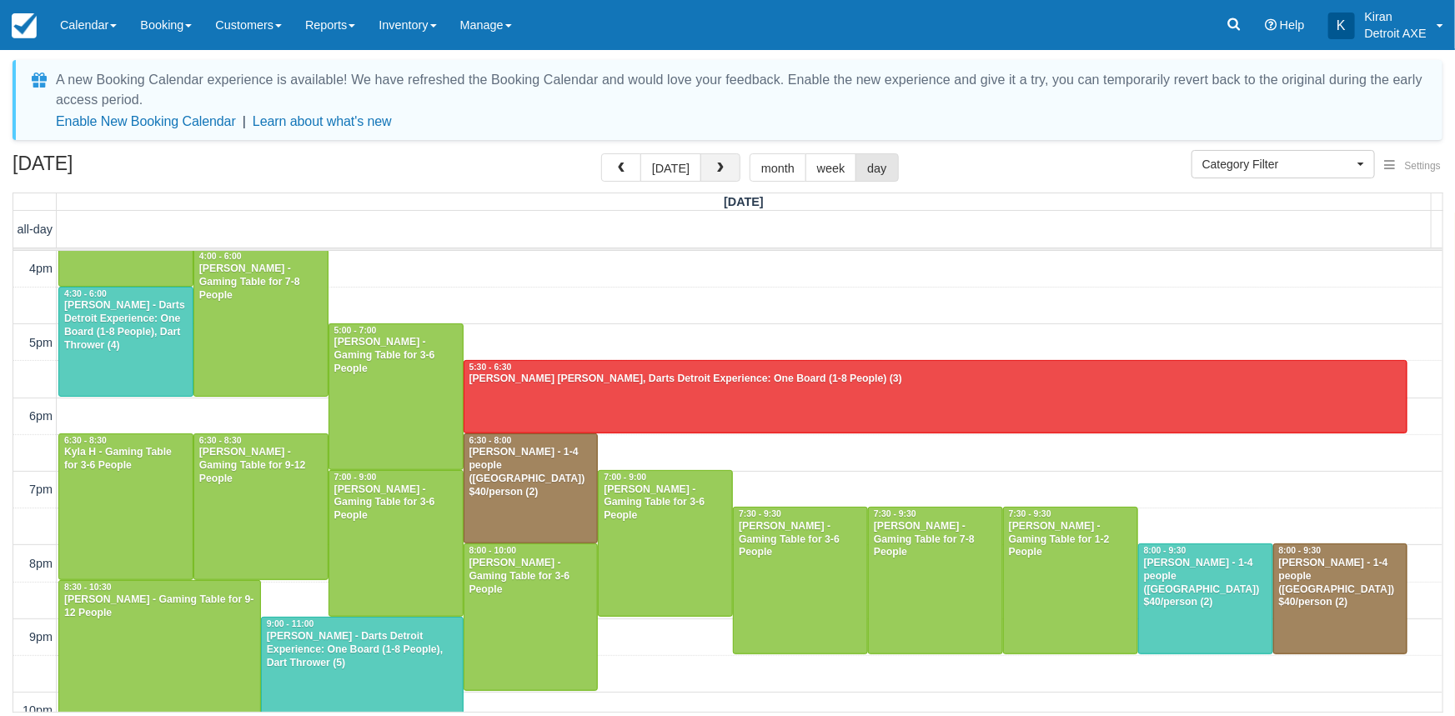
click at [719, 170] on span "button" at bounding box center [721, 169] width 12 height 12
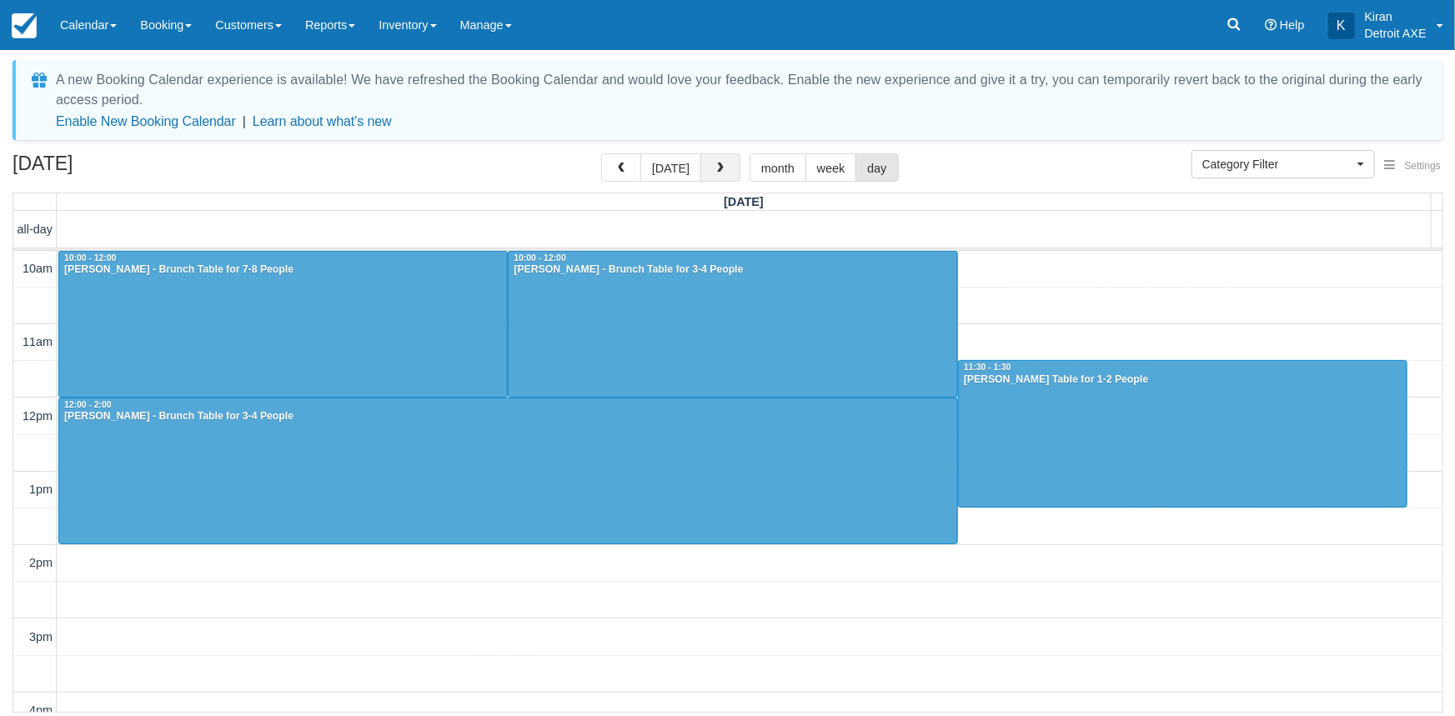
scroll to position [442, 0]
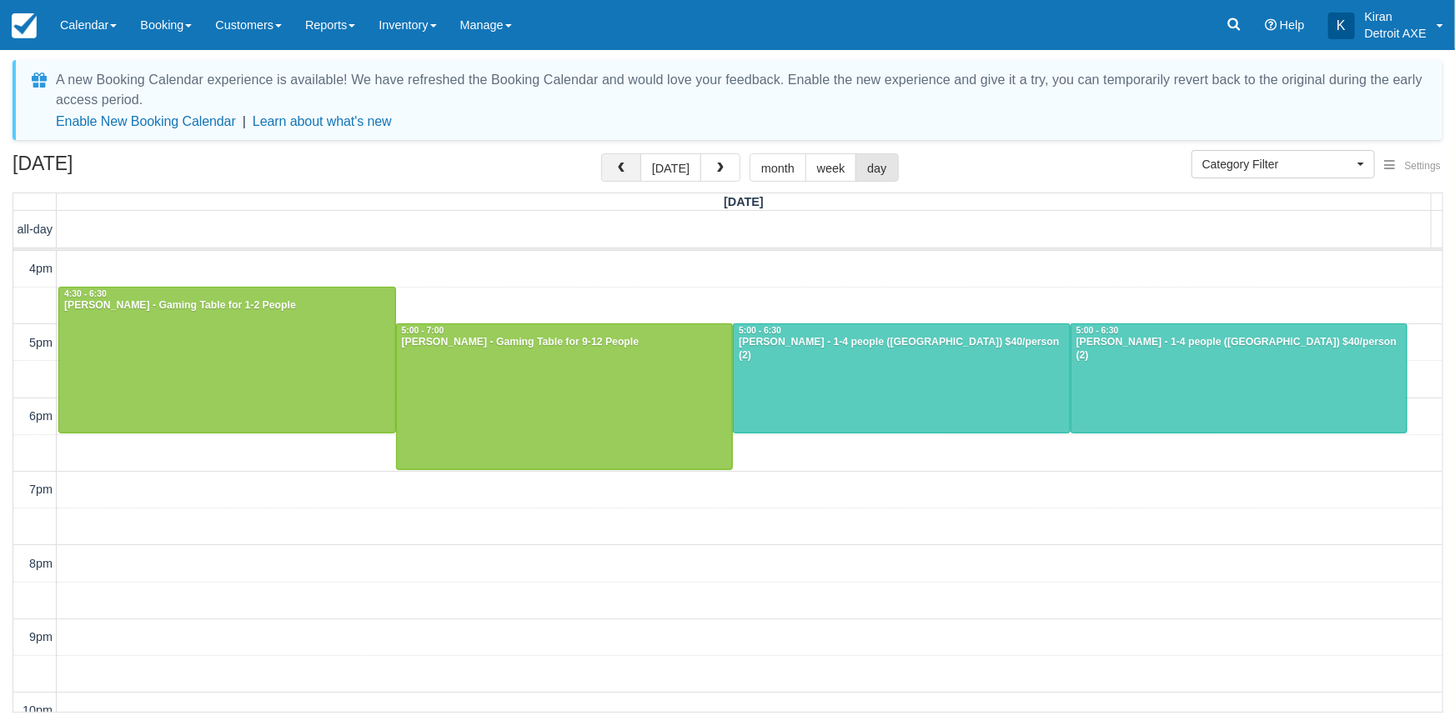
click at [627, 168] on span "button" at bounding box center [621, 169] width 12 height 12
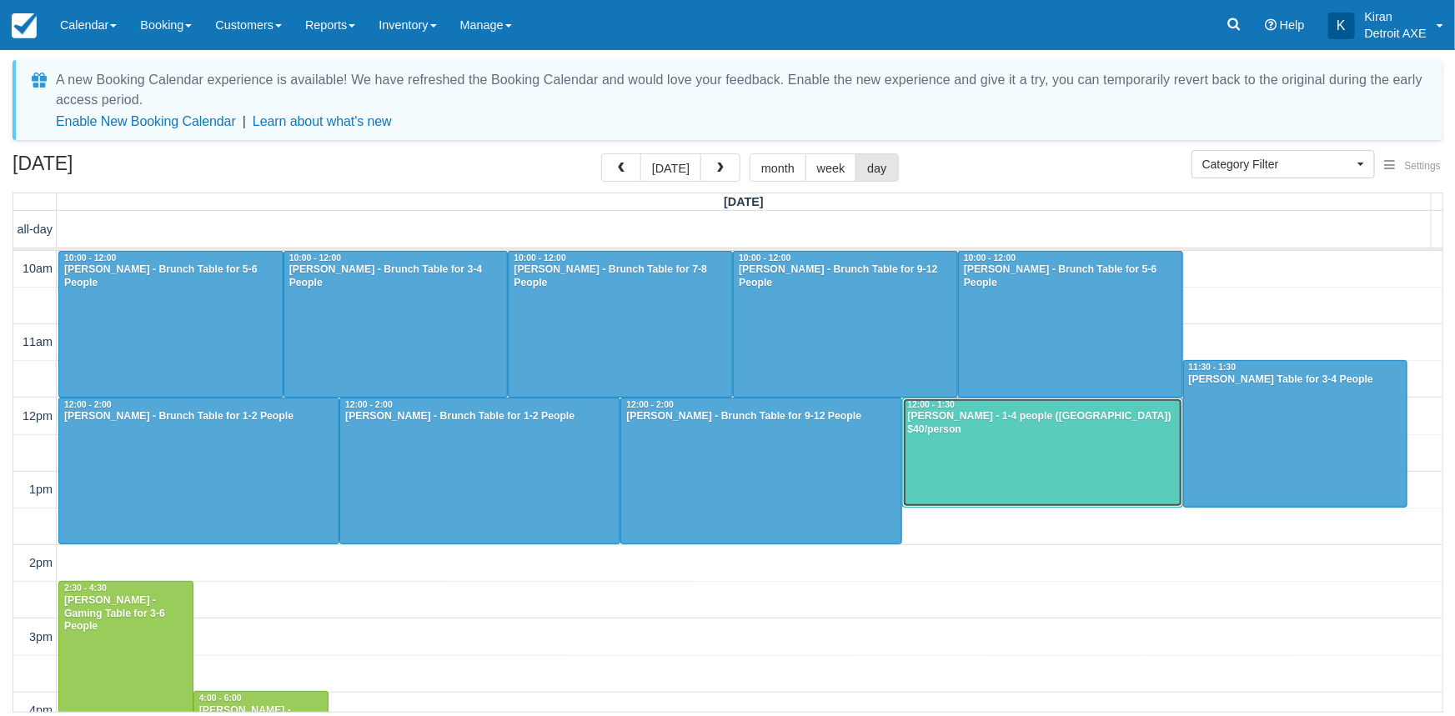
click at [967, 443] on div at bounding box center [1042, 453] width 279 height 108
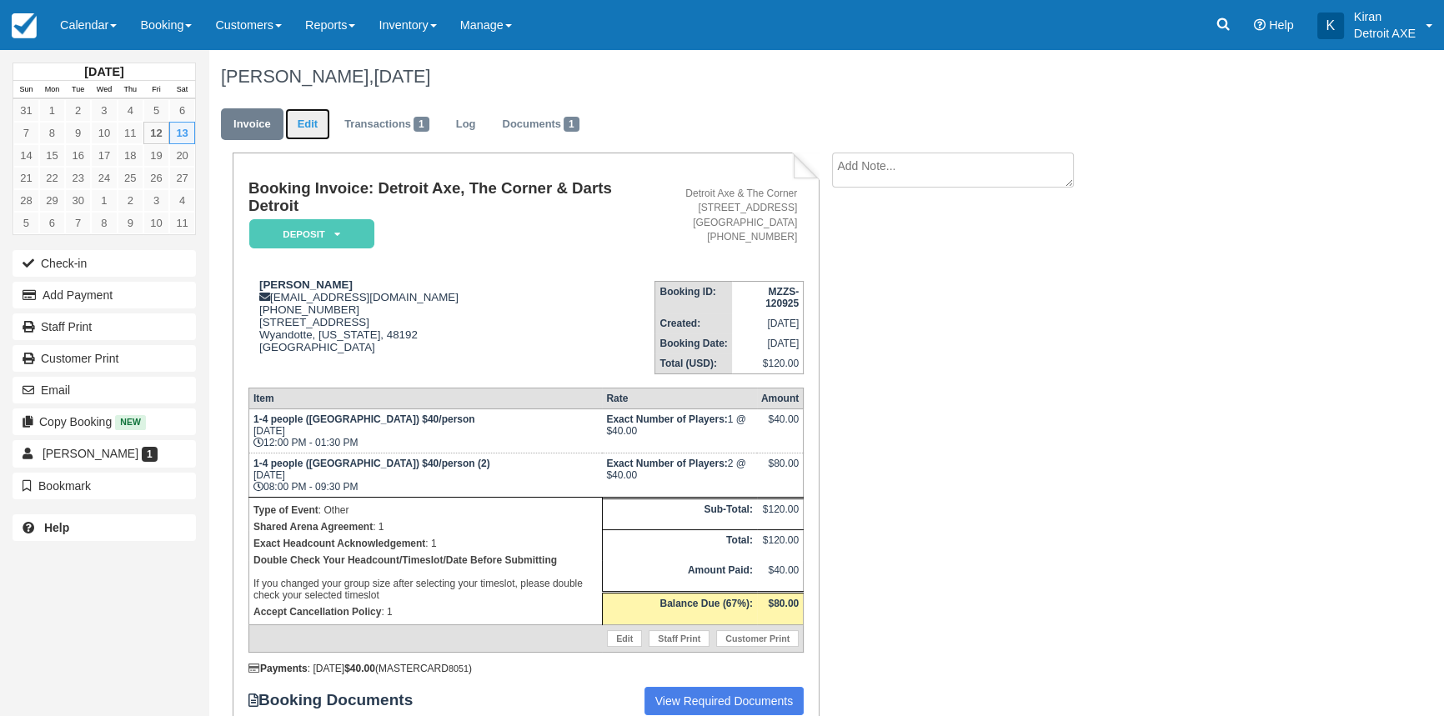
click at [308, 126] on link "Edit" at bounding box center [307, 124] width 45 height 33
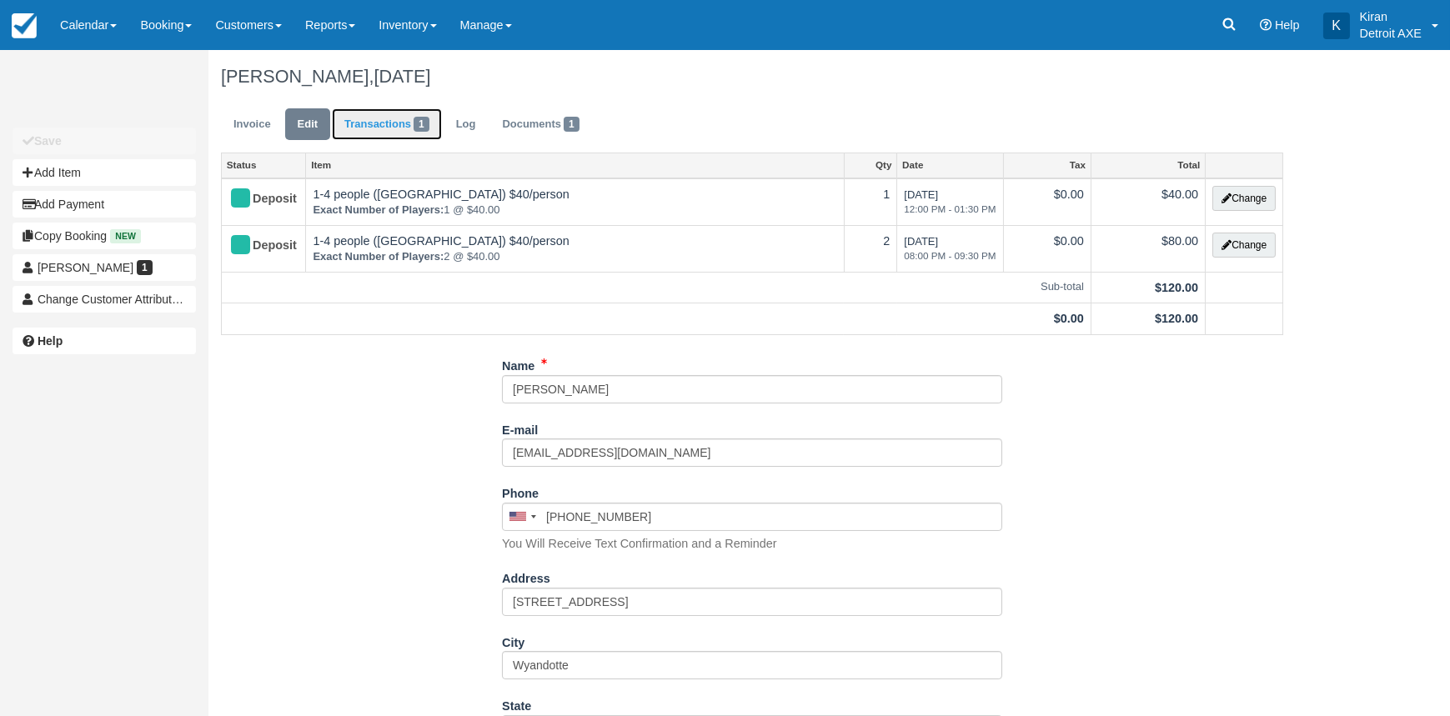
click at [382, 123] on link "Transactions 1" at bounding box center [387, 124] width 110 height 33
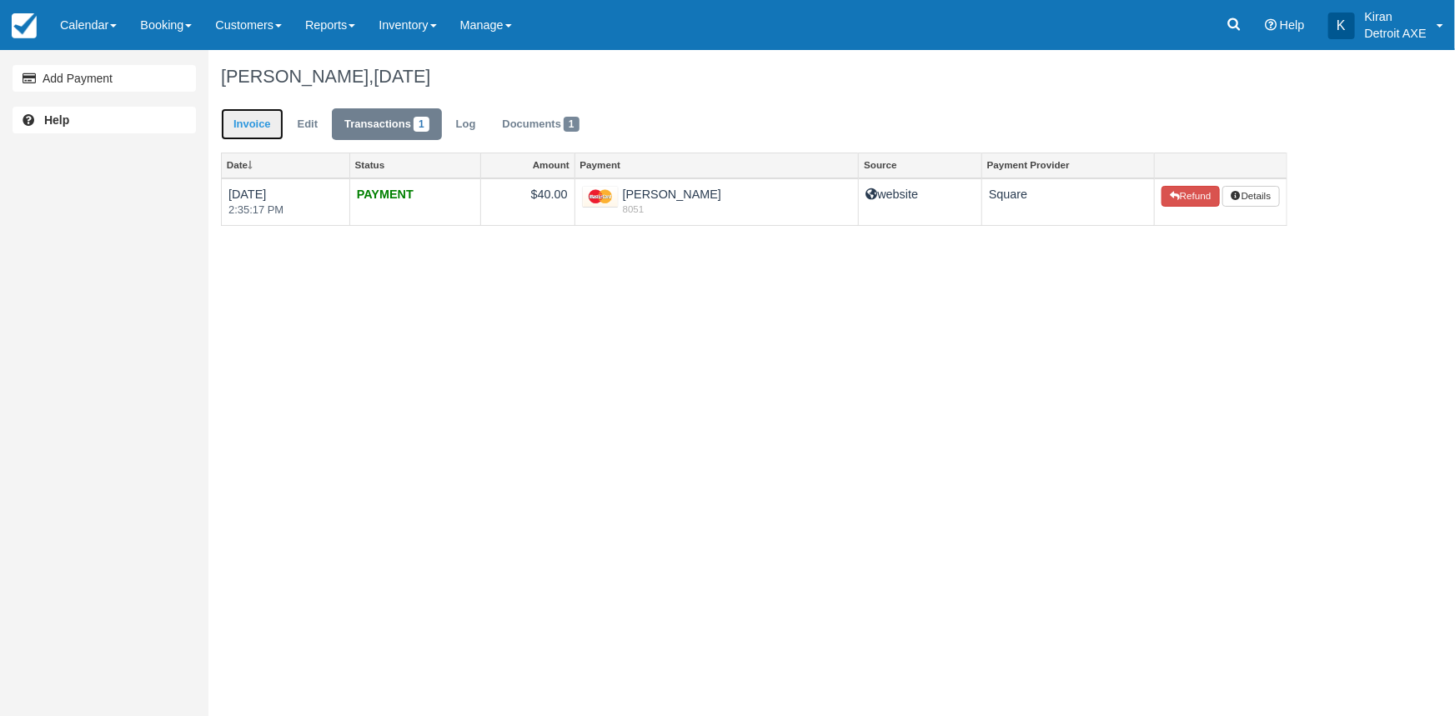
click at [245, 125] on link "Invoice" at bounding box center [252, 124] width 63 height 33
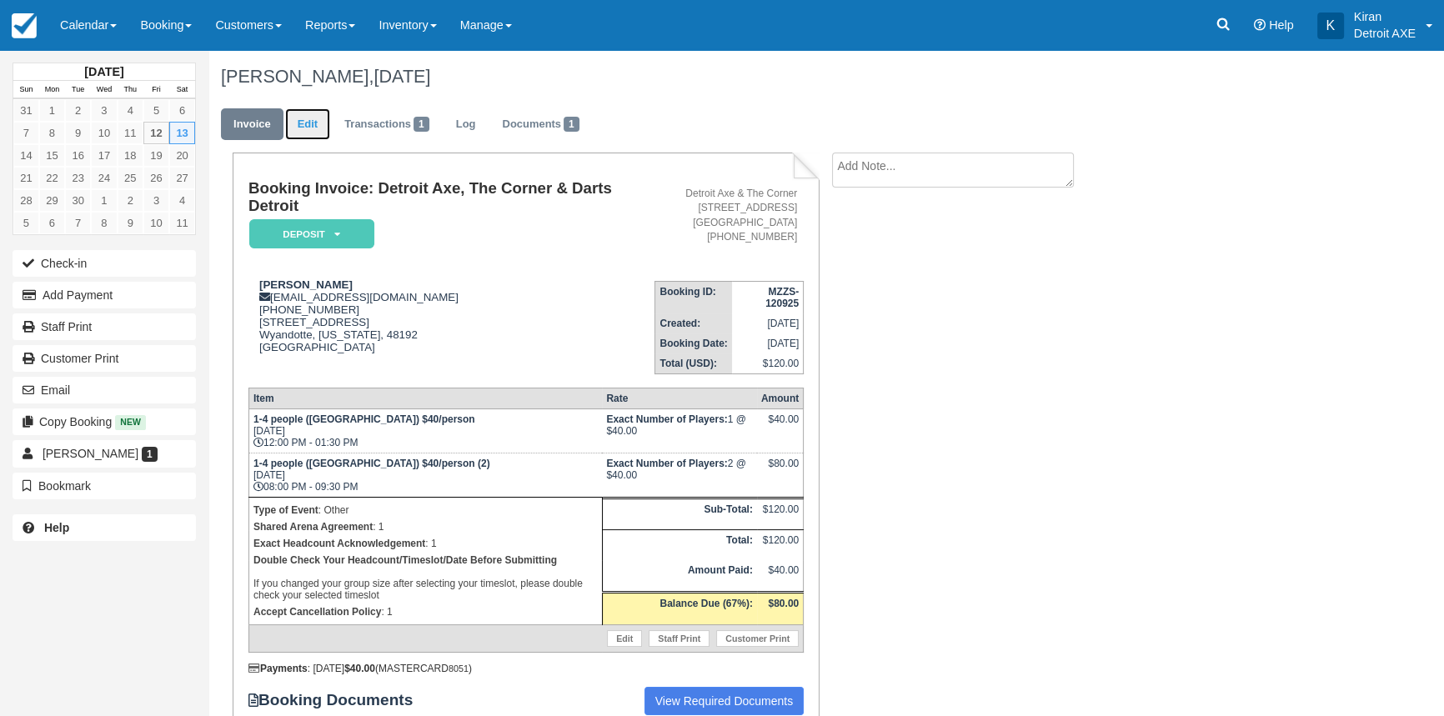
click at [304, 119] on link "Edit" at bounding box center [307, 124] width 45 height 33
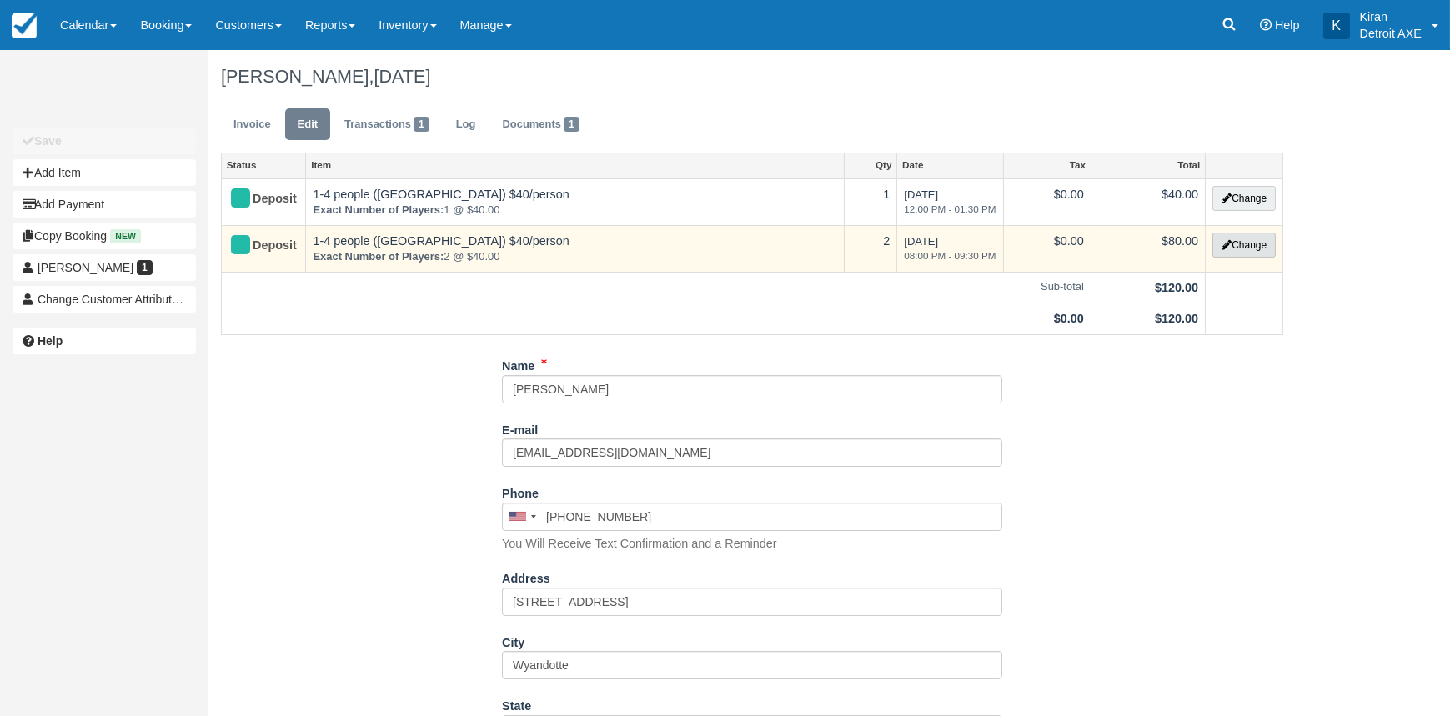
click at [1226, 246] on icon "button" at bounding box center [1226, 245] width 10 height 10
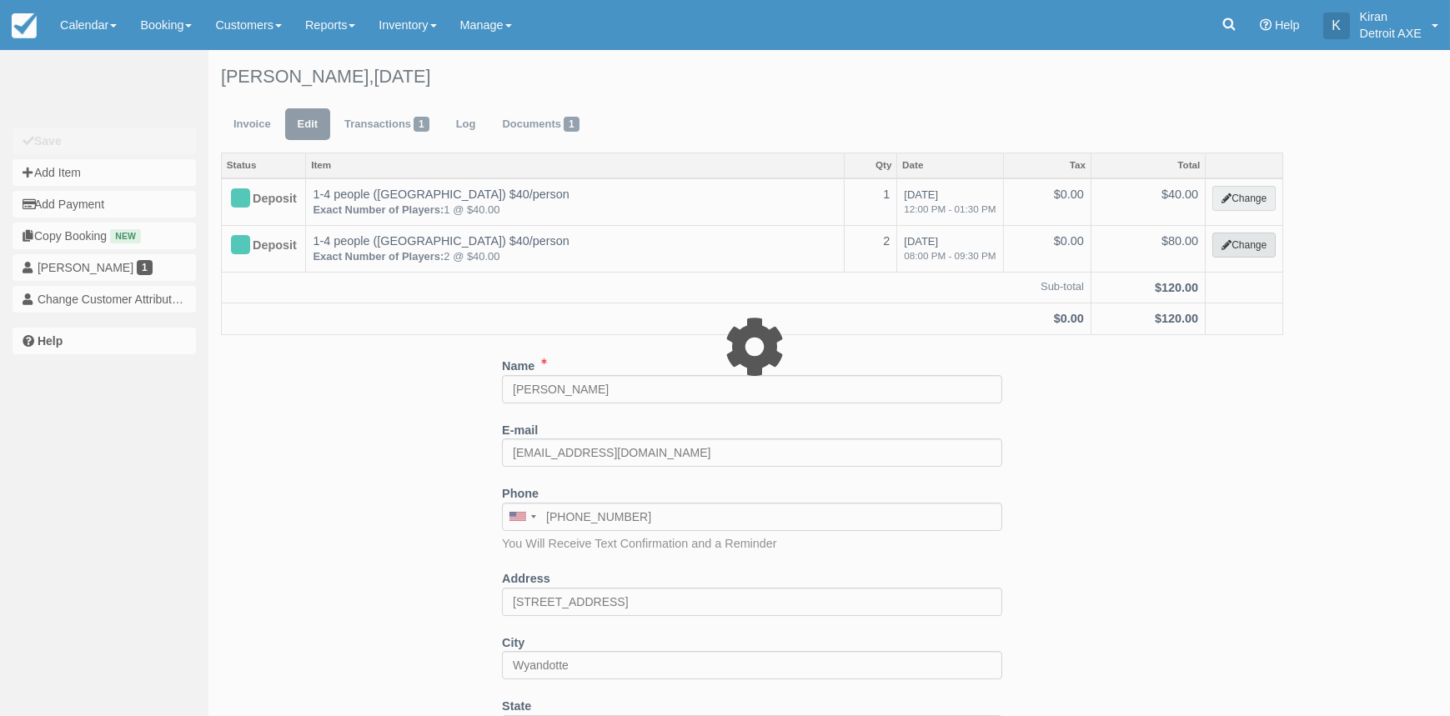
select select "14"
type input "80.00"
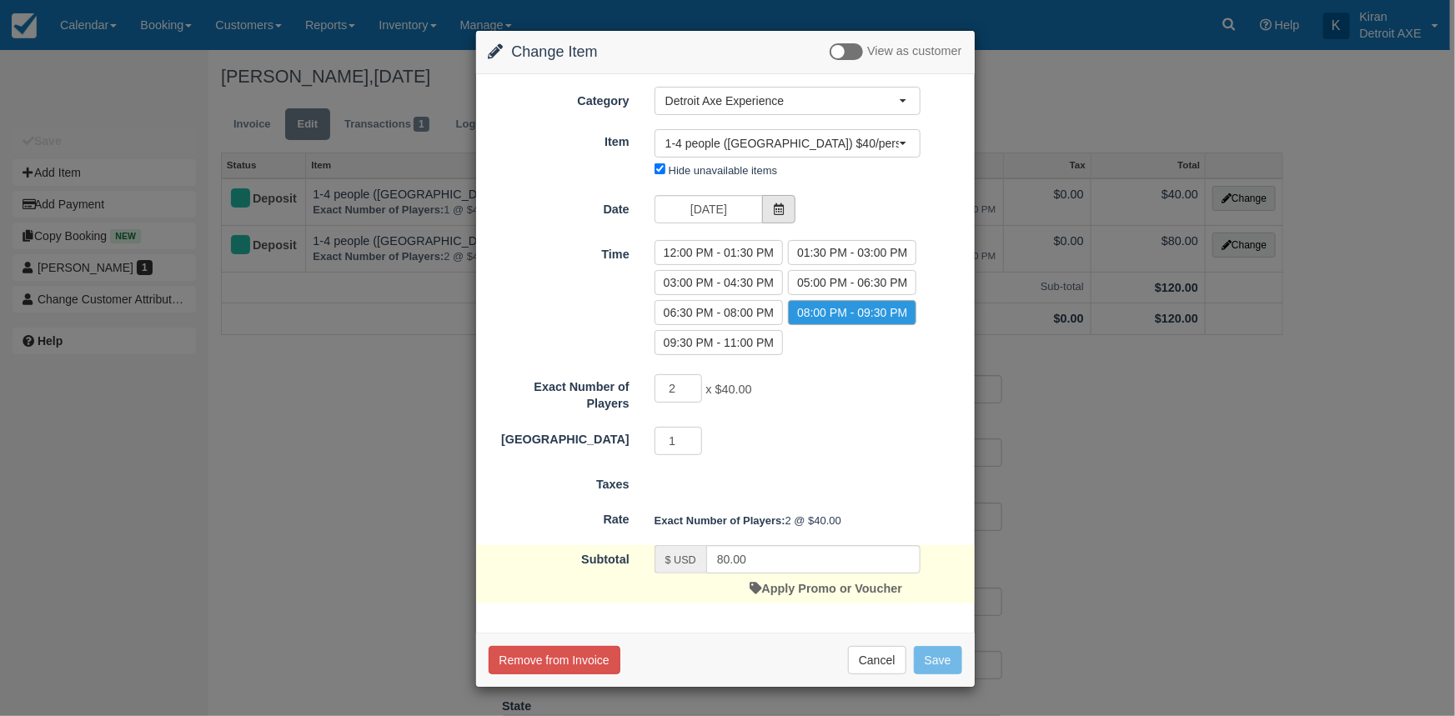
click at [787, 211] on span at bounding box center [778, 209] width 33 height 28
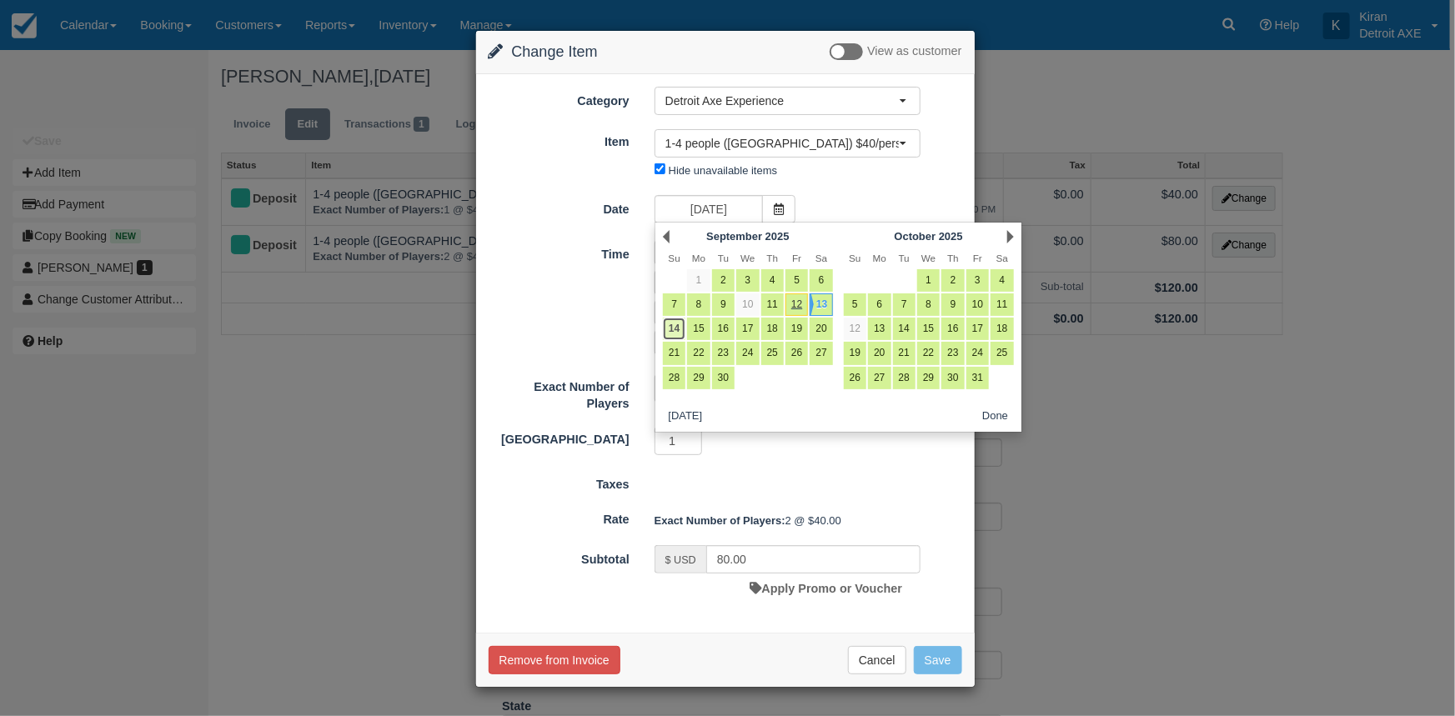
click at [671, 328] on link "14" at bounding box center [674, 329] width 23 height 23
type input "09/14/25"
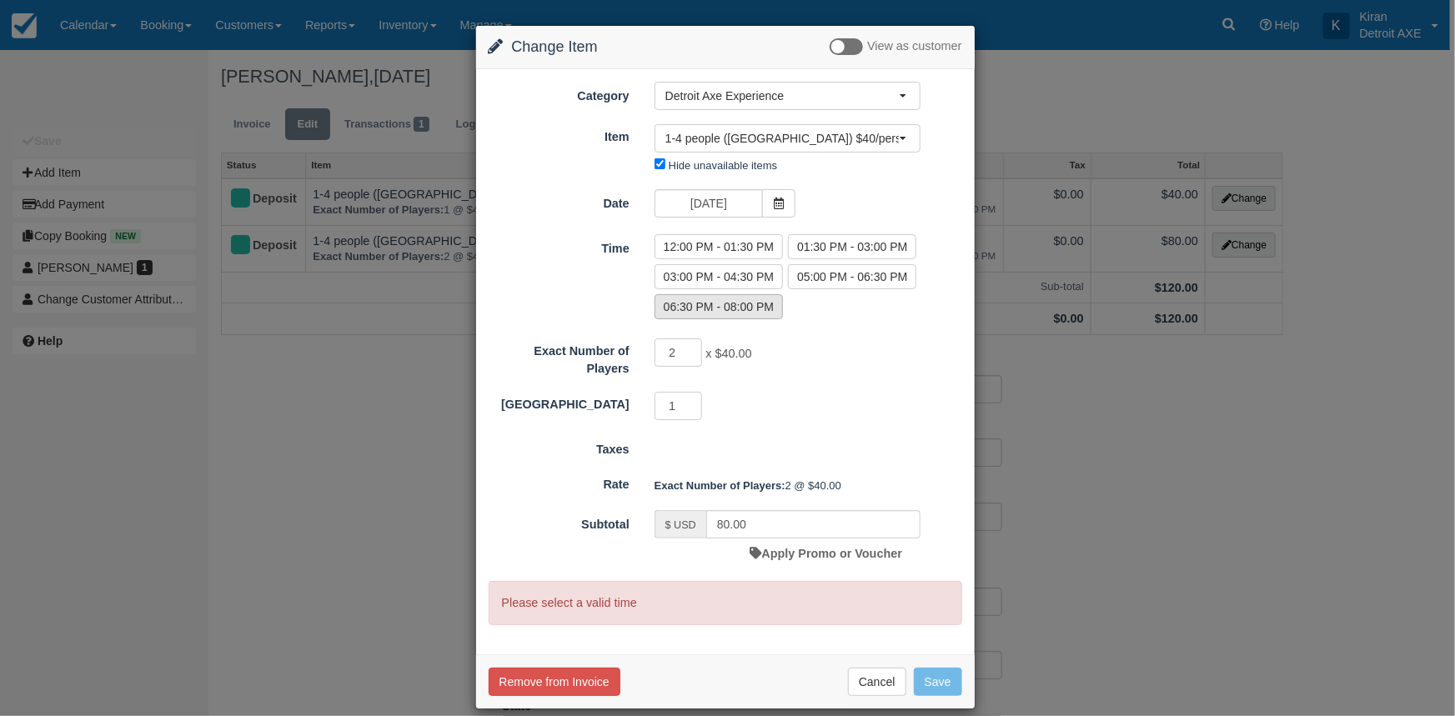
click at [737, 303] on label "06:30 PM - 08:00 PM" at bounding box center [718, 306] width 128 height 25
radio input "true"
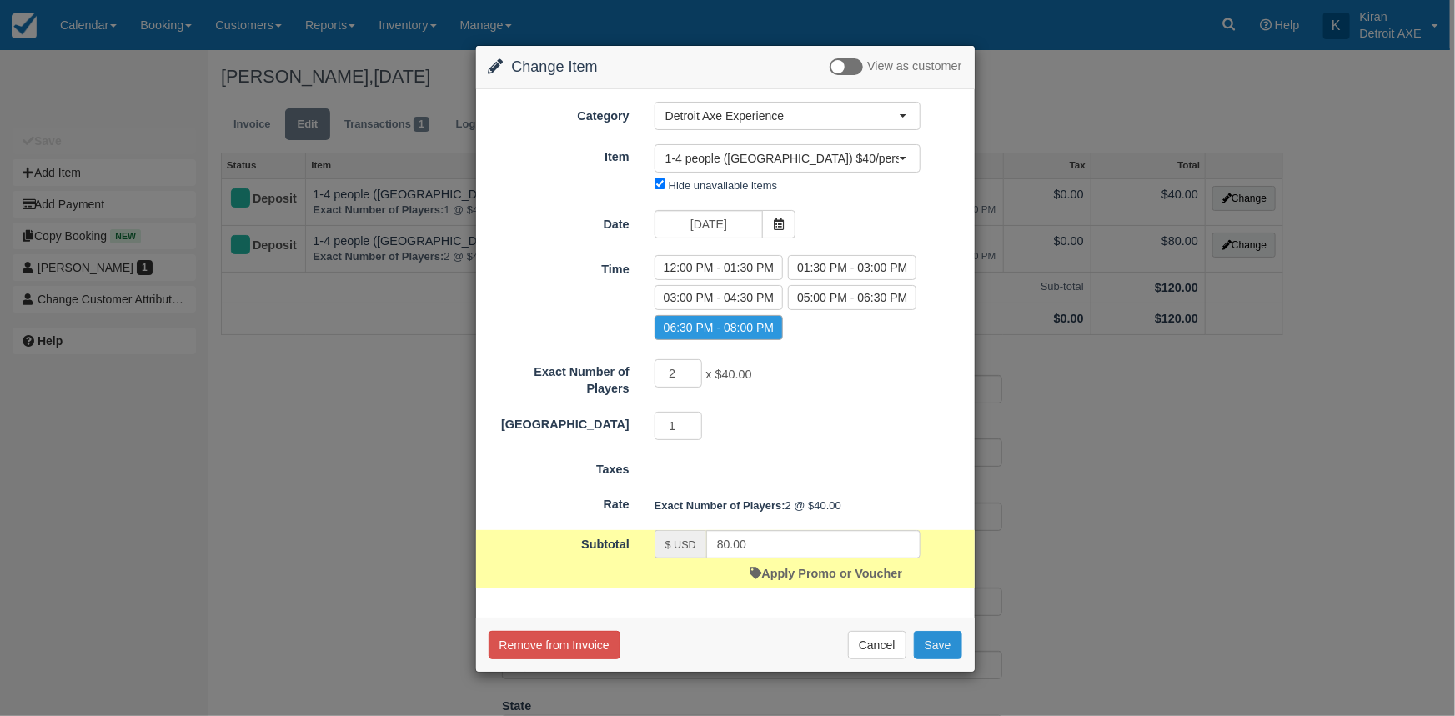
click at [941, 643] on button "Save" at bounding box center [938, 645] width 48 height 28
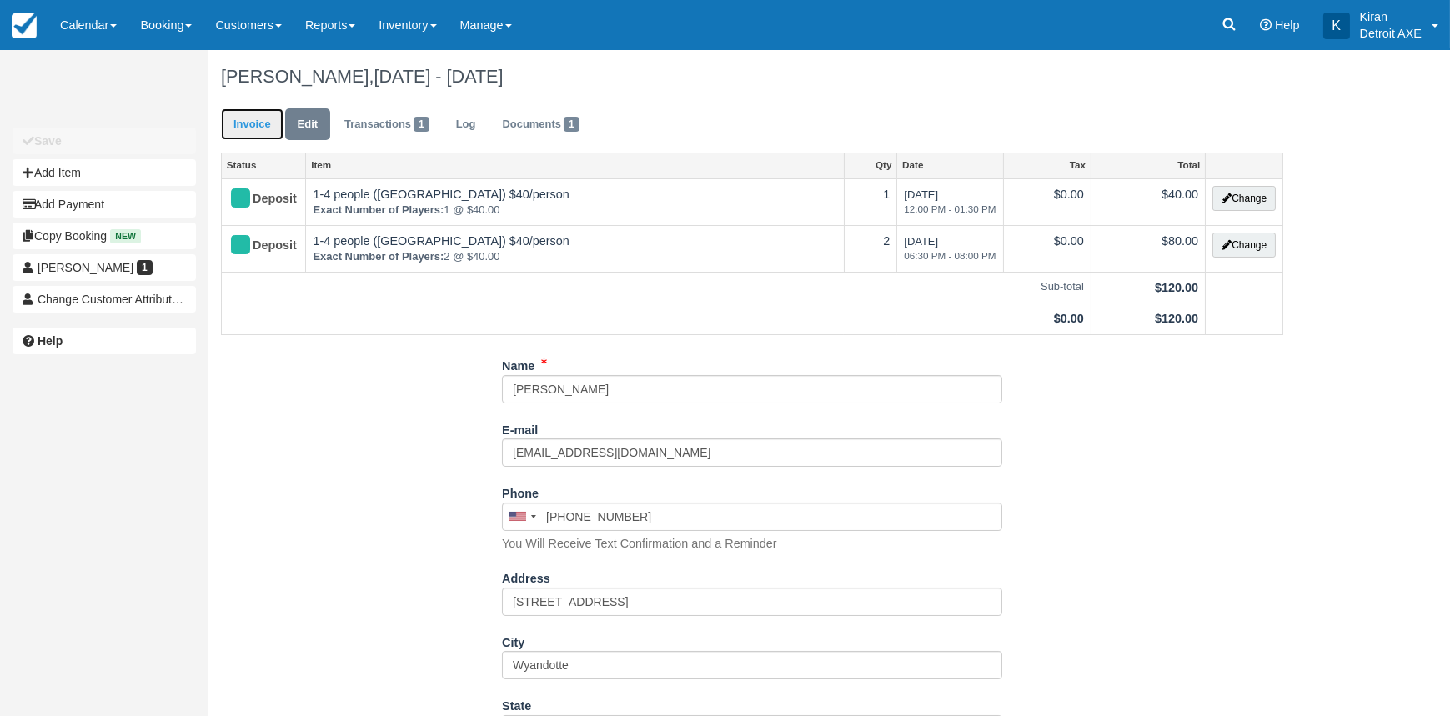
click at [256, 122] on link "Invoice" at bounding box center [252, 124] width 63 height 33
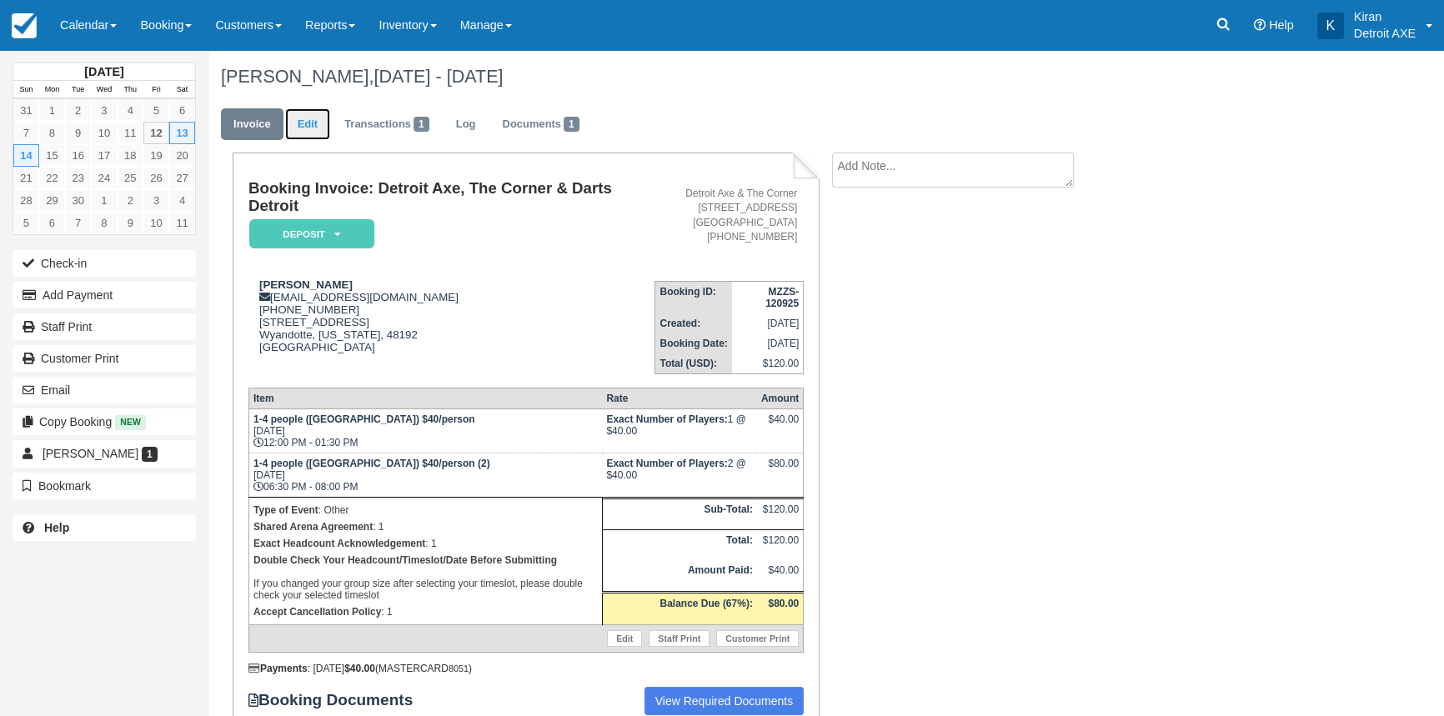
click at [316, 128] on link "Edit" at bounding box center [307, 124] width 45 height 33
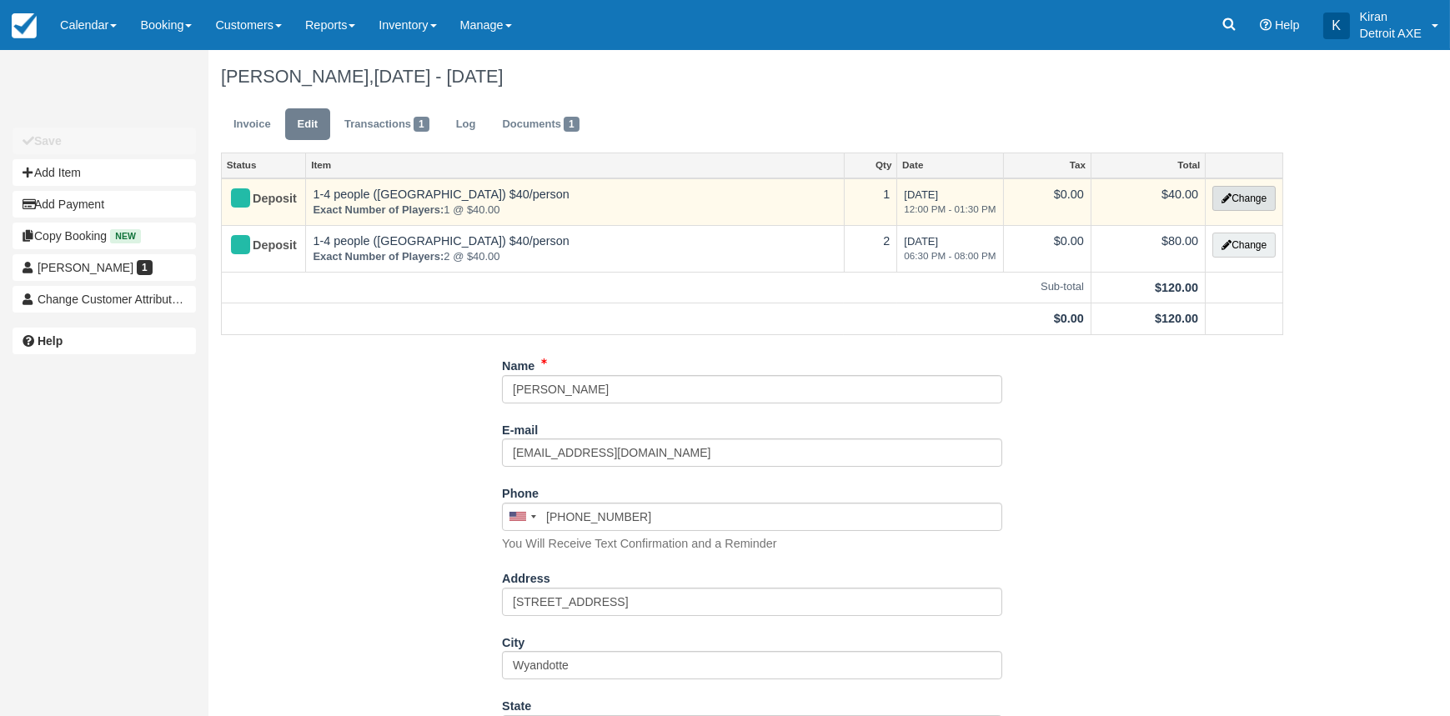
click at [1239, 196] on button "Change" at bounding box center [1243, 198] width 63 height 25
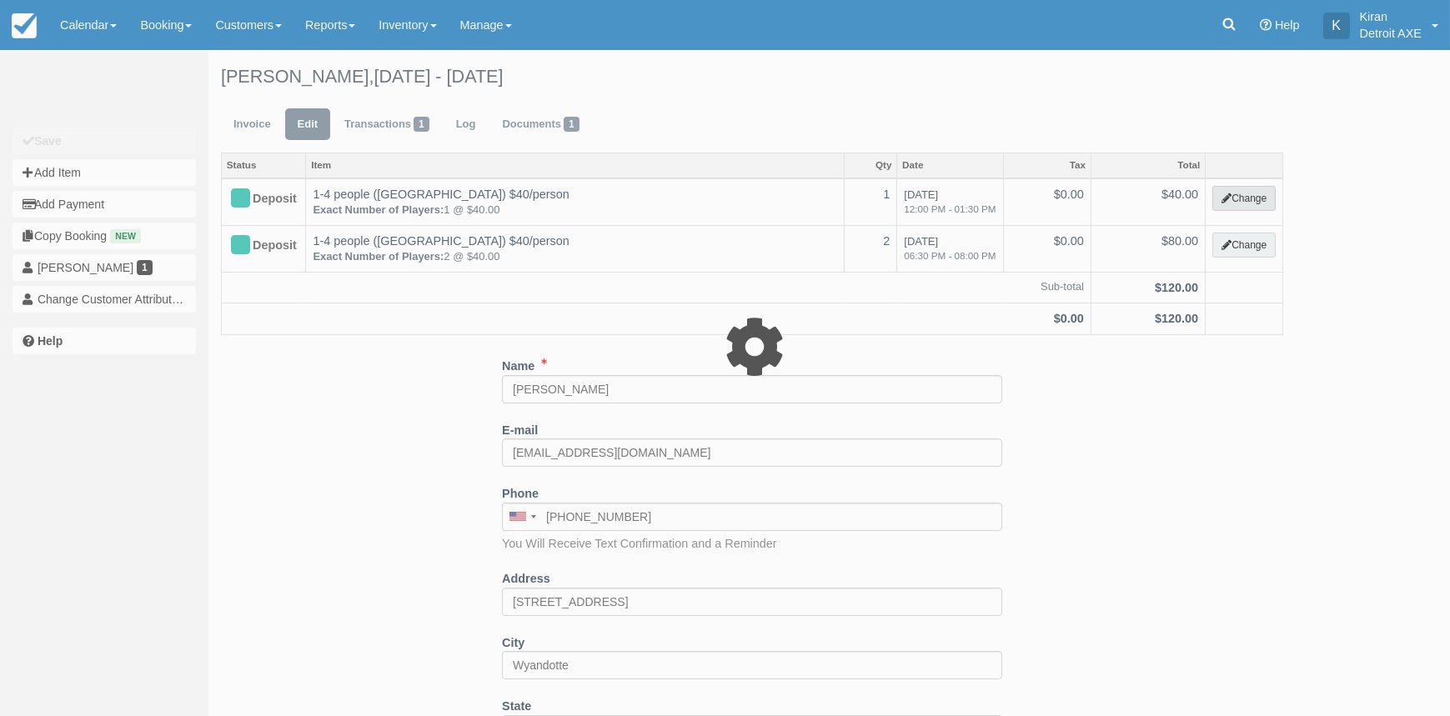
select select "14"
type input "40.00"
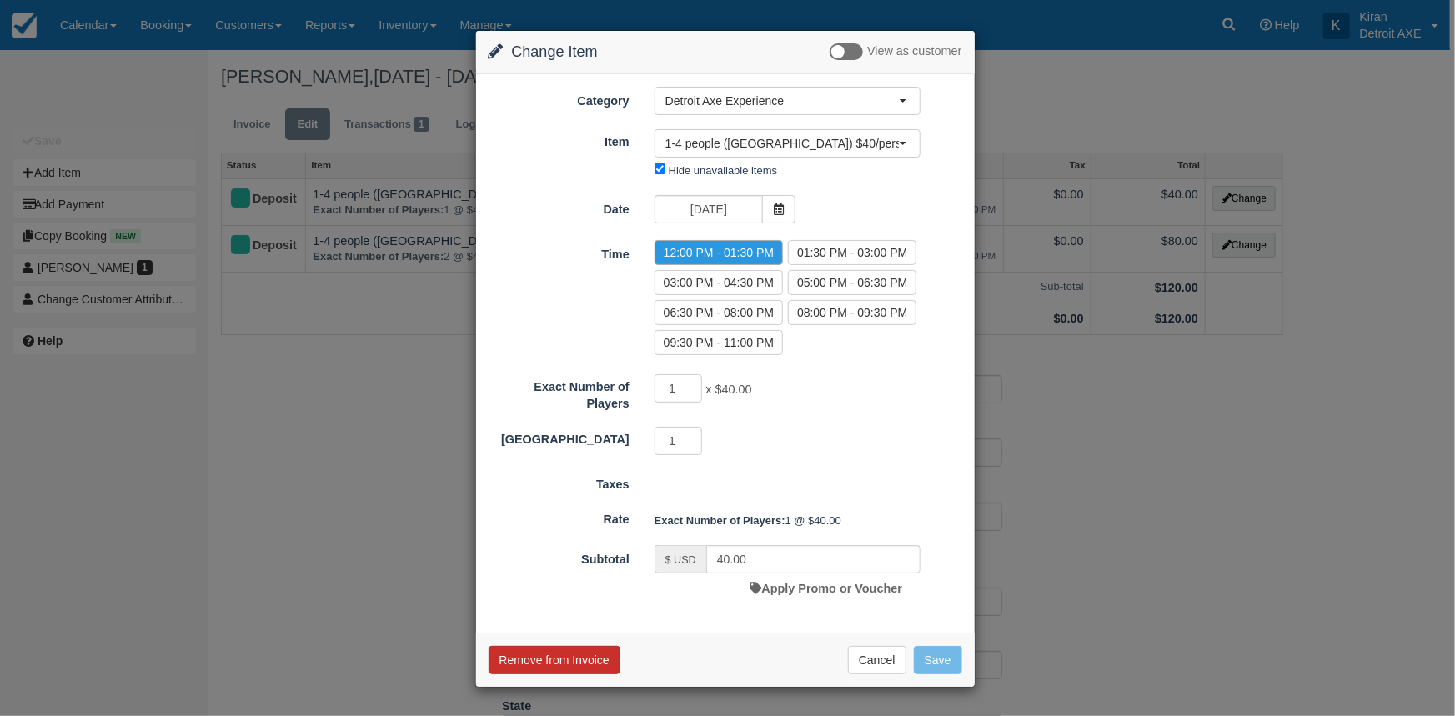
click at [604, 659] on button "Remove from Invoice" at bounding box center [555, 660] width 132 height 28
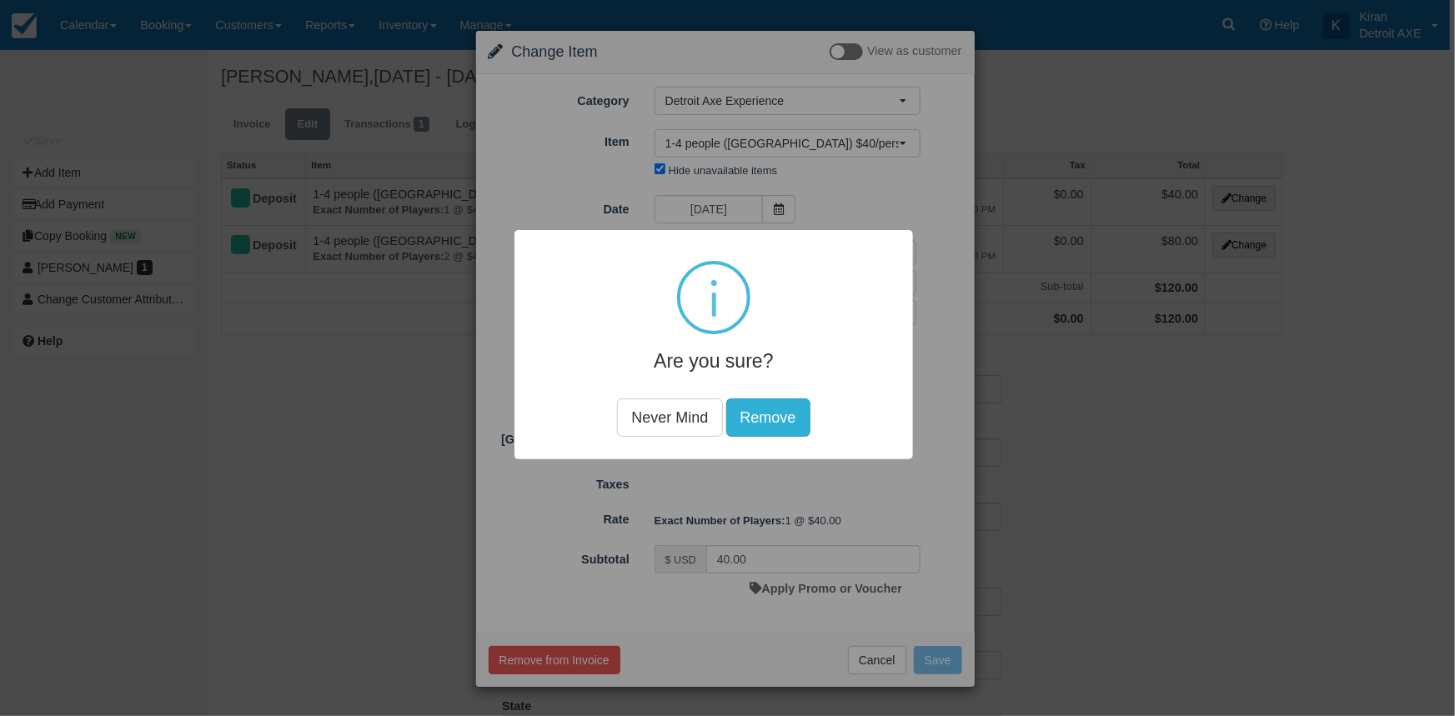
click at [764, 427] on button "Remove" at bounding box center [767, 417] width 84 height 38
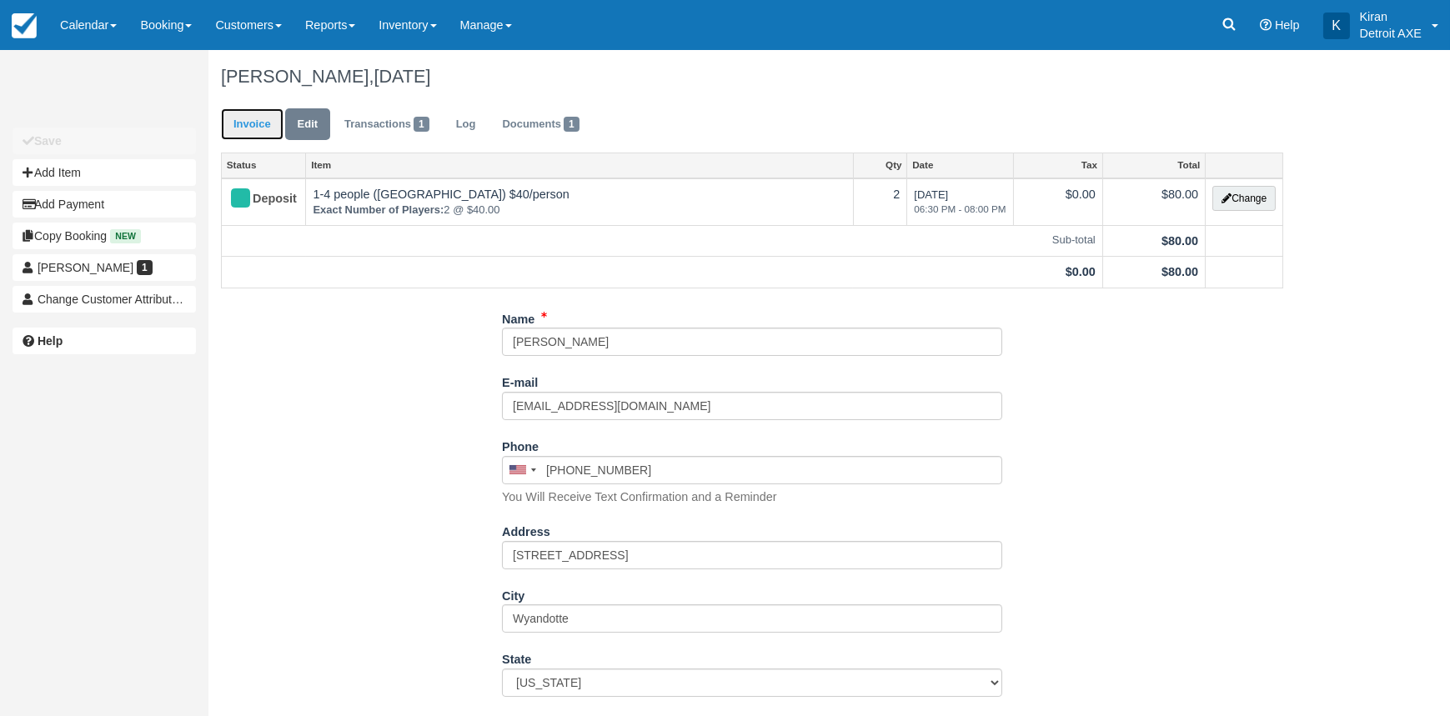
click at [267, 124] on link "Invoice" at bounding box center [252, 124] width 63 height 33
